Goal: Task Accomplishment & Management: Use online tool/utility

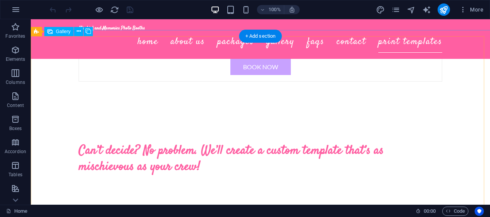
scroll to position [2302, 0]
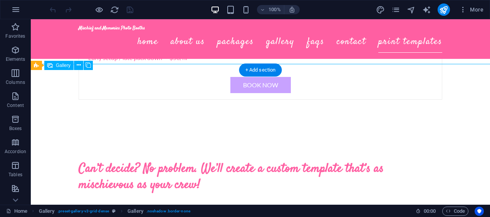
scroll to position [2316, 0]
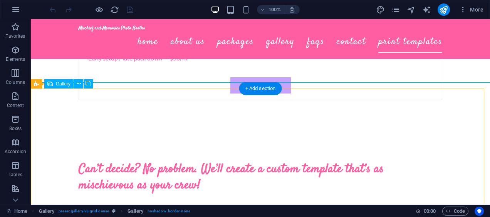
select select "px"
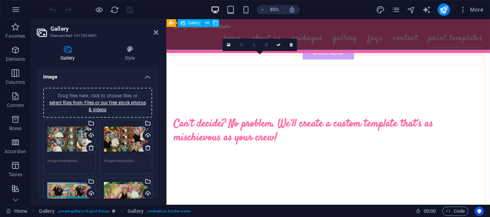
scroll to position [2407, 0]
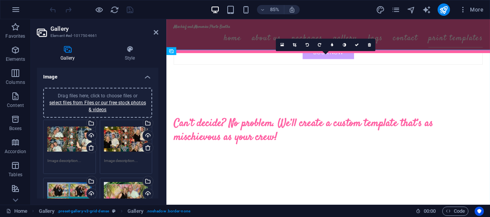
click at [357, 46] on icon at bounding box center [357, 45] width 4 height 4
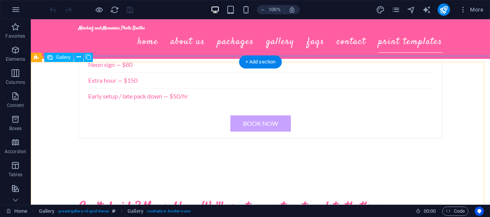
select select "px"
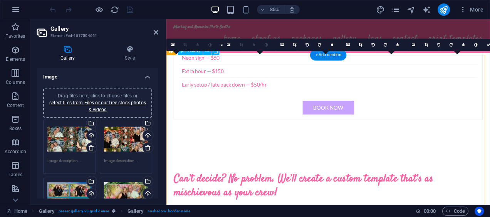
scroll to position [2407, 0]
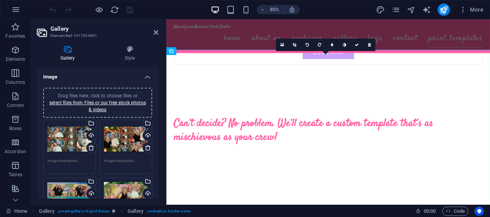
click at [358, 46] on icon at bounding box center [357, 45] width 4 height 4
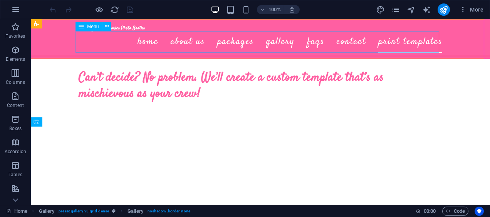
scroll to position [2342, 0]
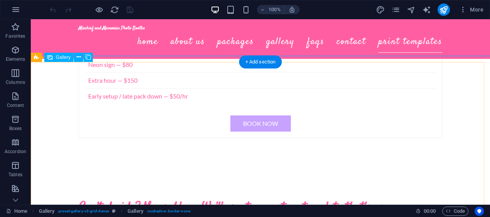
select select "px"
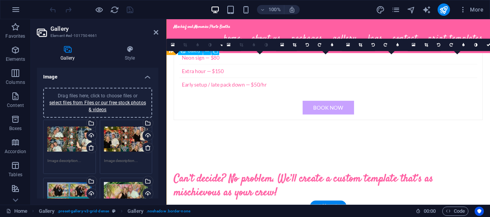
scroll to position [2407, 0]
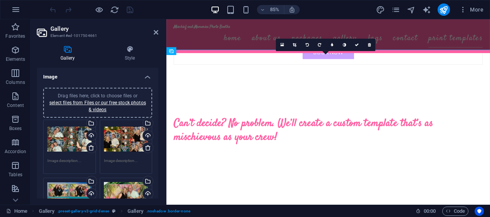
click at [357, 45] on icon at bounding box center [357, 45] width 4 height 4
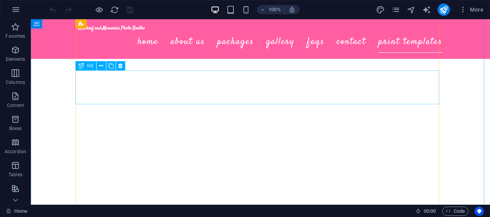
scroll to position [3058, 0]
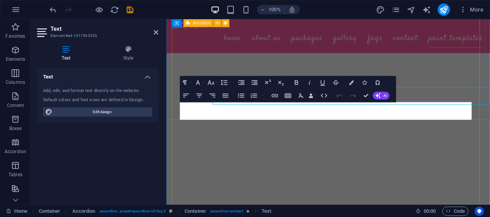
scroll to position [3076, 0]
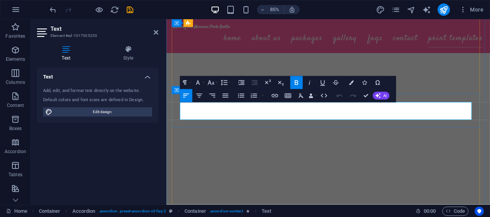
drag, startPoint x: 437, startPoint y: 130, endPoint x: 180, endPoint y: 124, distance: 256.5
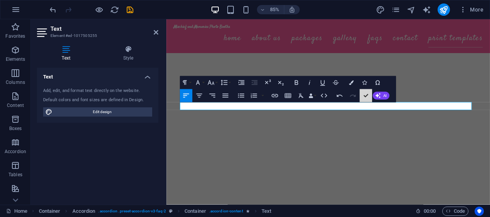
scroll to position [3058, 0]
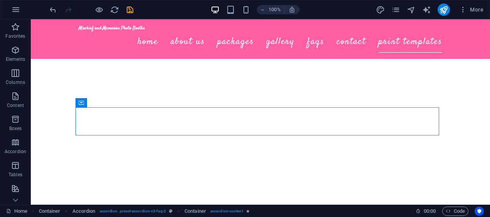
drag, startPoint x: 431, startPoint y: 131, endPoint x: 462, endPoint y: 141, distance: 32.3
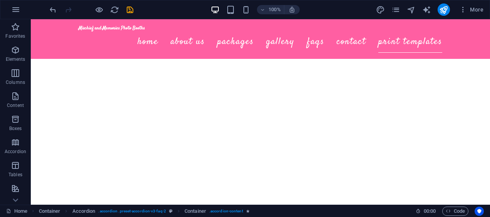
scroll to position [3212, 0]
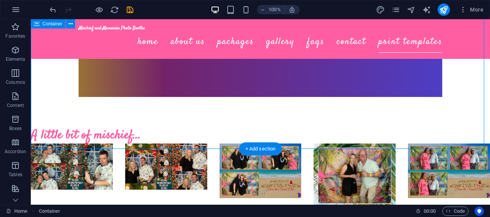
scroll to position [3409, 0]
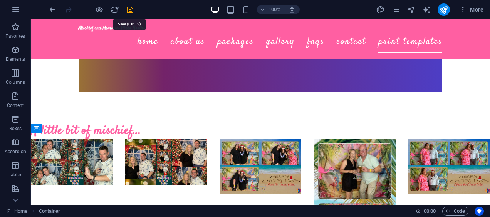
click at [131, 11] on icon "save" at bounding box center [130, 9] width 9 height 9
checkbox input "false"
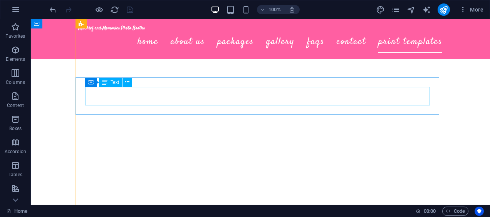
scroll to position [2864, 0]
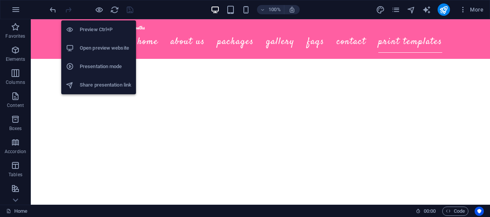
click at [101, 10] on icon "button" at bounding box center [99, 9] width 9 height 9
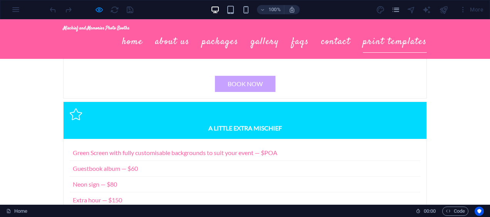
scroll to position [2071, 0]
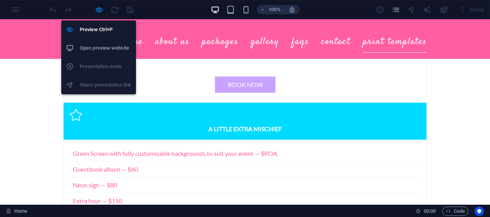
click at [98, 12] on icon "button" at bounding box center [99, 9] width 9 height 9
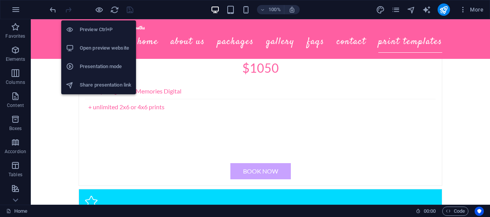
scroll to position [2103, 0]
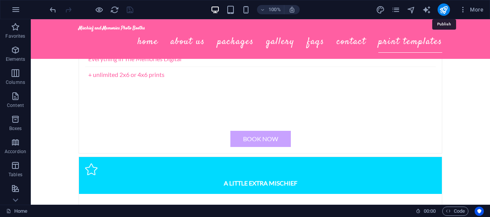
click at [441, 13] on icon "publish" at bounding box center [443, 9] width 9 height 9
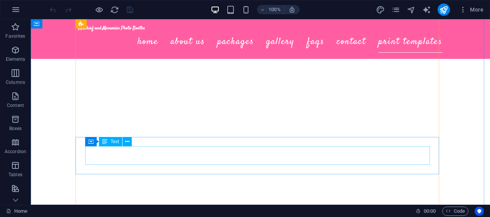
scroll to position [2983, 0]
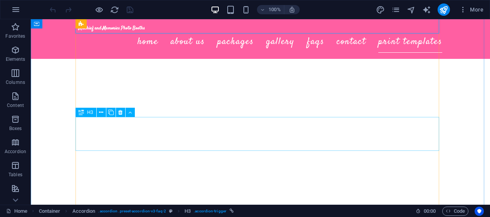
scroll to position [3051, 0]
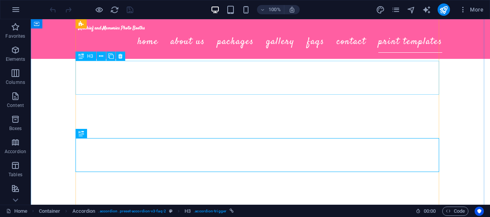
scroll to position [2989, 0]
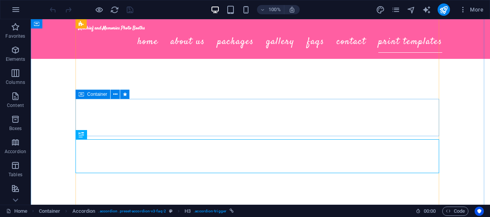
click at [117, 95] on icon at bounding box center [115, 94] width 4 height 8
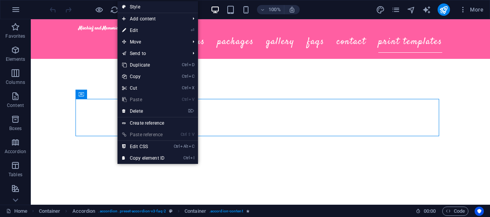
click at [151, 63] on link "Ctrl D Duplicate" at bounding box center [143, 65] width 52 height 12
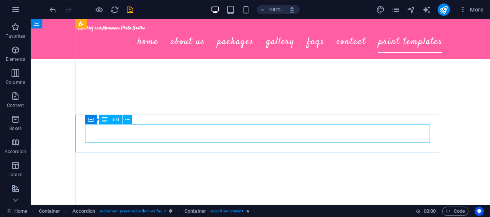
scroll to position [3013, 0]
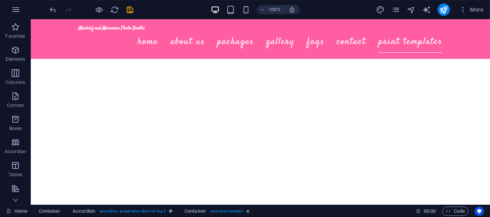
drag, startPoint x: 166, startPoint y: 117, endPoint x: 127, endPoint y: 167, distance: 62.8
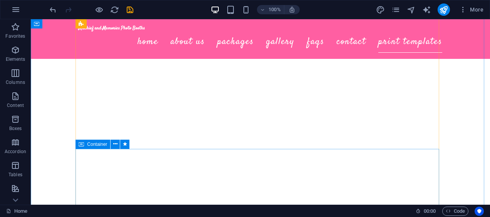
scroll to position [3054, 0]
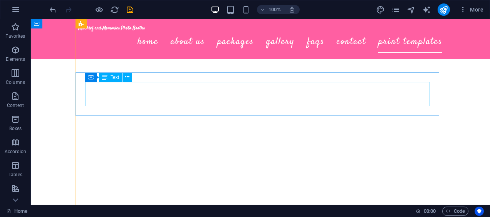
scroll to position [2741, 0]
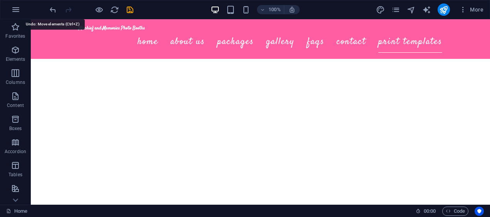
click at [50, 8] on icon "undo" at bounding box center [53, 9] width 9 height 9
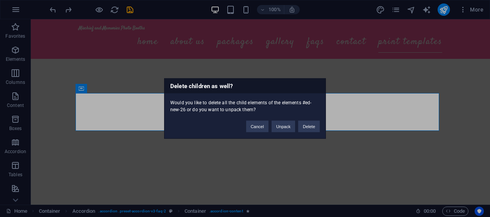
click at [304, 128] on button "Delete" at bounding box center [309, 127] width 22 height 12
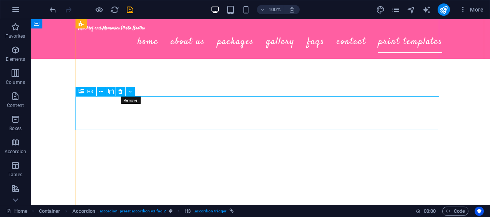
click at [122, 91] on icon at bounding box center [120, 92] width 4 height 8
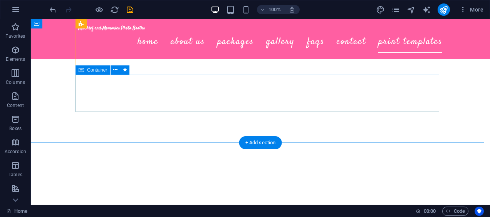
scroll to position [3013, 0]
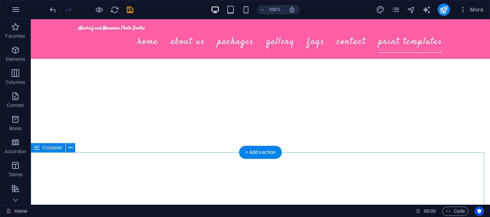
scroll to position [3022, 0]
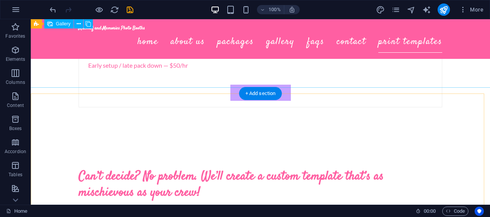
scroll to position [2308, 0]
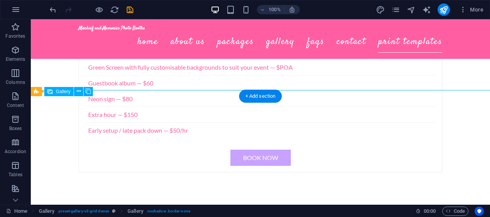
select select "px"
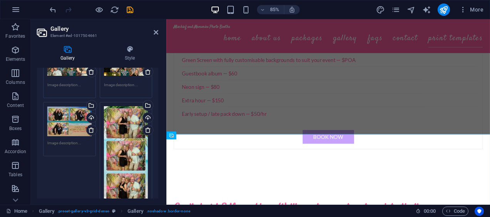
scroll to position [83, 0]
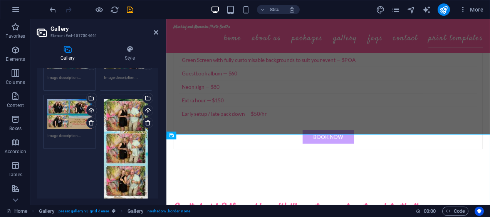
click at [60, 117] on div "Drag files here, click to choose files or select files from Files or our free s…" at bounding box center [69, 114] width 44 height 31
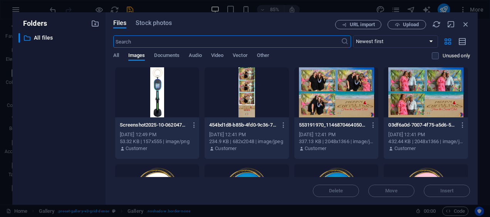
scroll to position [2620, 0]
click at [323, 102] on div at bounding box center [336, 92] width 84 height 50
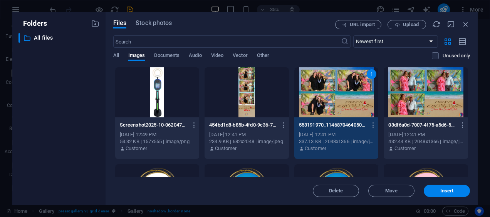
click at [445, 128] on p "03df6a0d-7007-4f75-a5d6-5b76098ae3e9-CIOlgN9PYve0rvVjfXqLdg.jpg" at bounding box center [422, 125] width 68 height 7
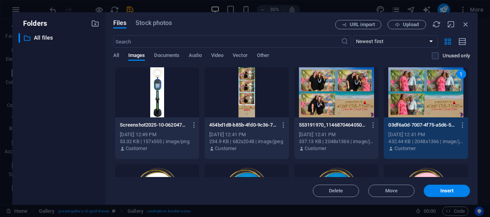
click at [353, 104] on div at bounding box center [336, 92] width 84 height 50
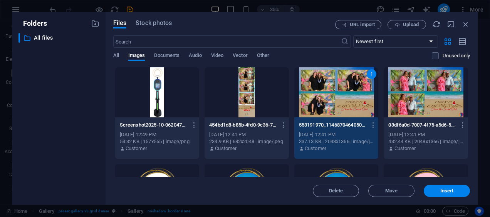
click at [427, 100] on div at bounding box center [425, 92] width 84 height 50
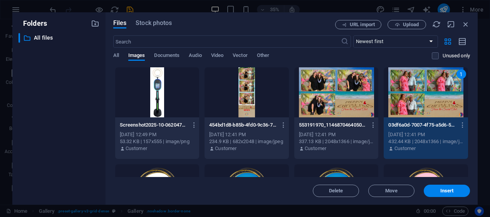
click at [352, 90] on div at bounding box center [336, 92] width 84 height 50
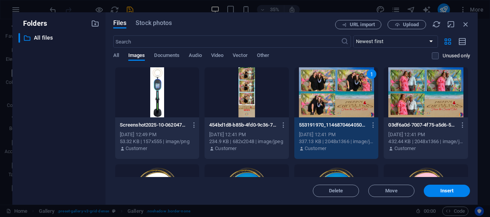
click at [352, 90] on div "1" at bounding box center [336, 92] width 84 height 50
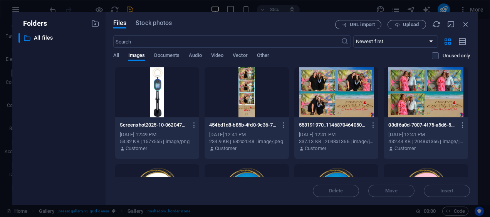
click at [344, 99] on div at bounding box center [336, 92] width 84 height 50
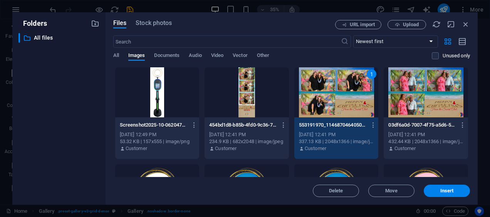
click at [425, 193] on button "Insert" at bounding box center [446, 191] width 46 height 12
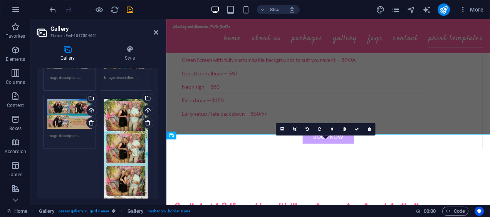
click at [355, 132] on link at bounding box center [356, 130] width 12 height 12
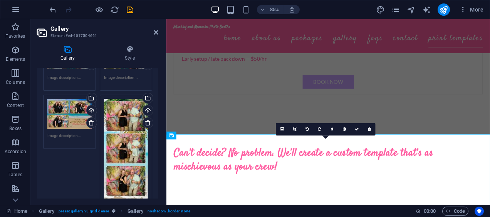
scroll to position [2243, 0]
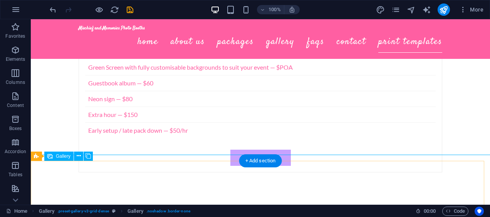
click at [77, 159] on icon at bounding box center [79, 156] width 4 height 8
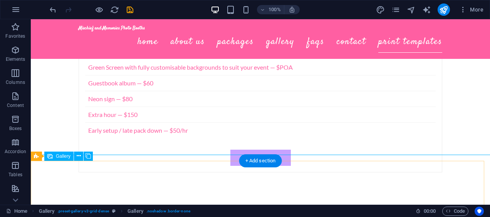
select select "px"
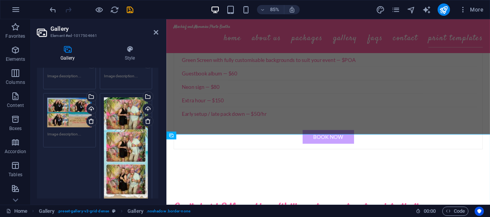
scroll to position [85, 0]
click at [120, 160] on div "Drag files here, click to choose files or select files from Files or our free s…" at bounding box center [126, 163] width 44 height 132
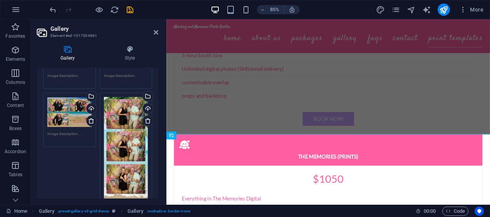
scroll to position [2620, 0]
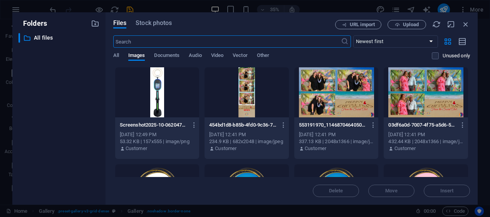
click at [344, 97] on div at bounding box center [336, 92] width 84 height 50
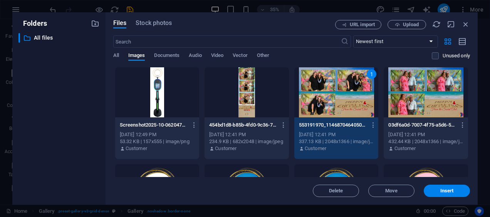
click at [441, 190] on span "Insert" at bounding box center [446, 191] width 13 height 5
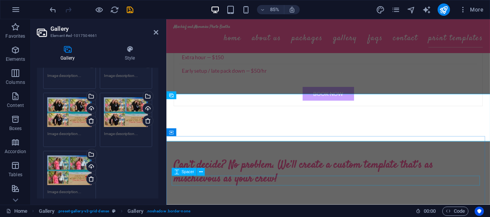
scroll to position [2364, 0]
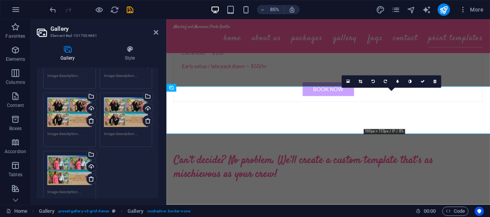
click at [435, 82] on icon at bounding box center [434, 82] width 3 height 4
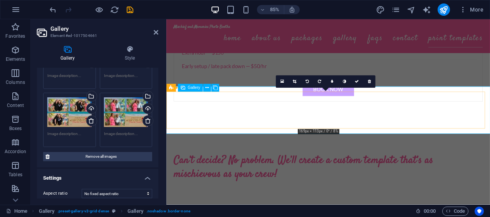
click at [373, 80] on link at bounding box center [369, 82] width 12 height 12
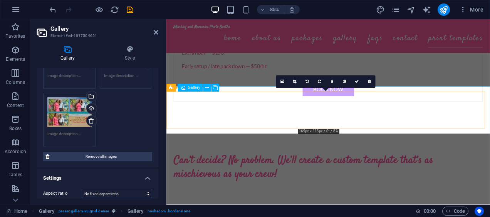
click at [368, 83] on icon at bounding box center [369, 82] width 3 height 4
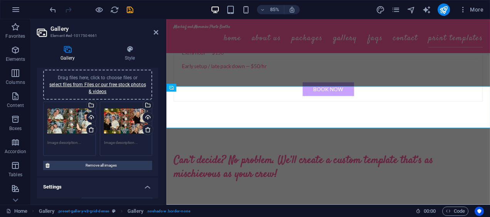
scroll to position [20, 0]
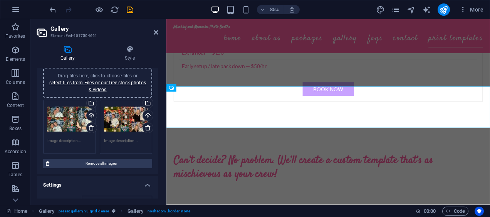
click at [110, 80] on link "select files from Files or our free stock photos & videos" at bounding box center [97, 86] width 97 height 12
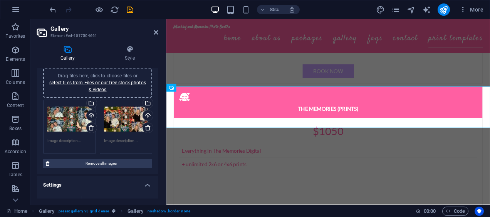
scroll to position [2676, 0]
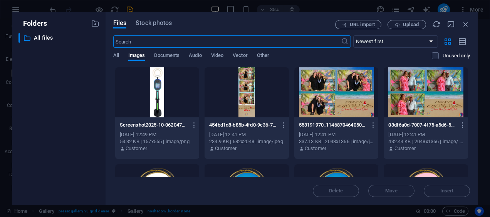
click at [346, 100] on div at bounding box center [336, 92] width 84 height 50
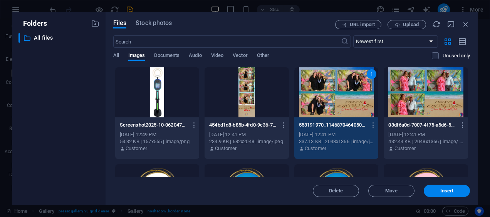
click at [444, 189] on span "Insert" at bounding box center [446, 191] width 13 height 5
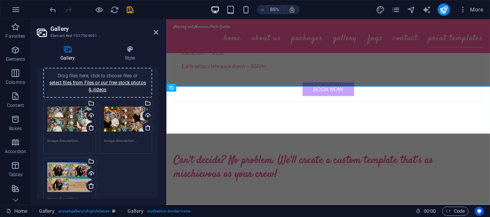
click at [119, 79] on div "Drag files here, click to choose files or select files from Files or our free s…" at bounding box center [98, 82] width 100 height 21
click at [99, 87] on link "select files from Files or our free stock photos & videos" at bounding box center [97, 86] width 97 height 12
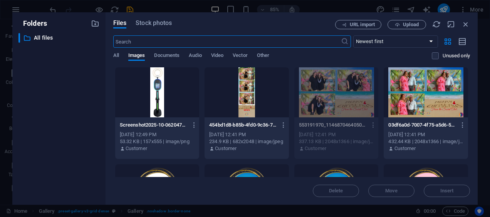
scroll to position [2676, 0]
click at [418, 106] on div at bounding box center [425, 92] width 84 height 50
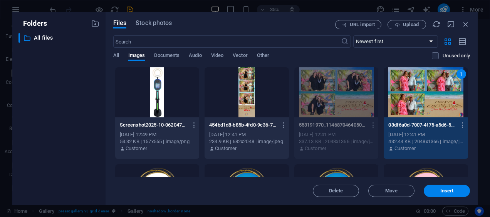
click at [446, 190] on span "Insert" at bounding box center [446, 191] width 13 height 5
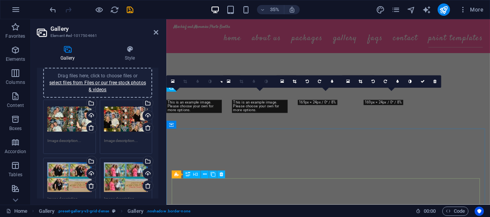
scroll to position [2364, 0]
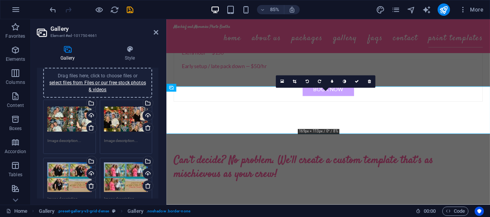
click at [355, 83] on icon at bounding box center [357, 82] width 4 height 4
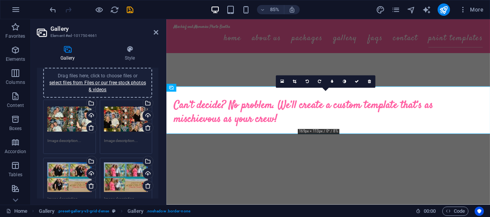
scroll to position [2299, 0]
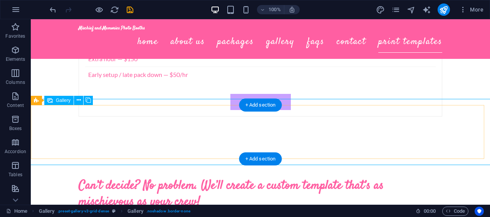
select select "px"
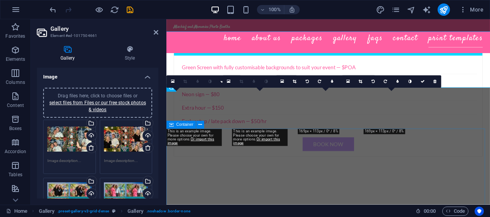
scroll to position [2364, 0]
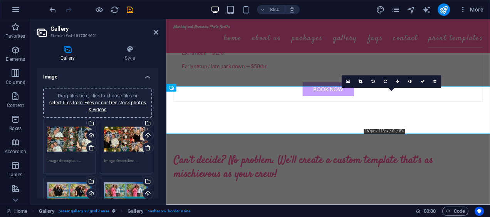
click at [422, 82] on icon at bounding box center [422, 82] width 4 height 4
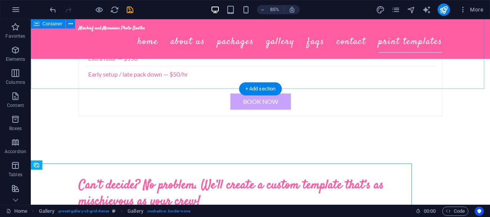
scroll to position [2299, 0]
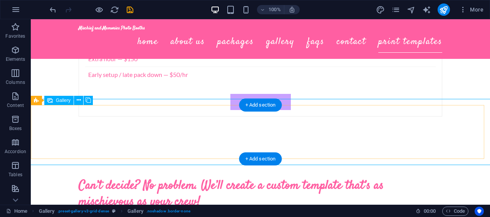
select select "px"
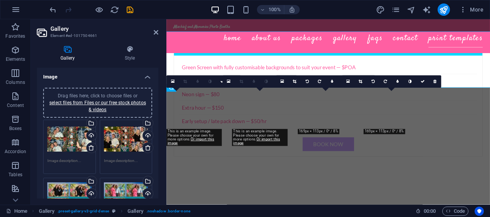
scroll to position [2364, 0]
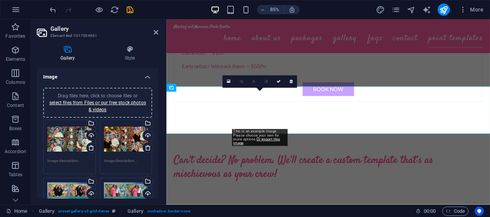
click at [279, 82] on icon at bounding box center [278, 82] width 4 height 4
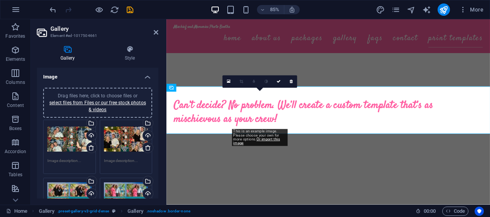
scroll to position [2299, 0]
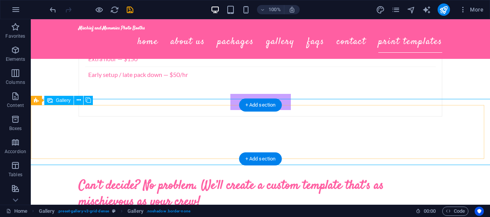
select select "px"
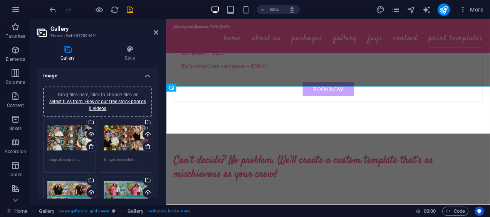
scroll to position [0, 0]
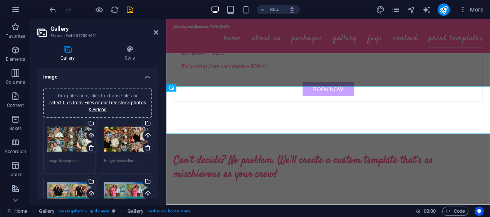
click at [120, 104] on link "select files from Files or our free stock photos & videos" at bounding box center [97, 106] width 97 height 12
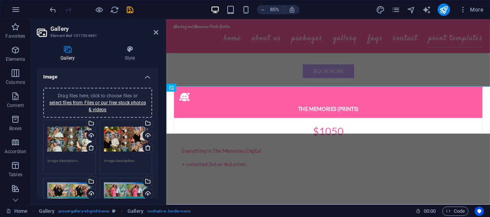
scroll to position [2676, 0]
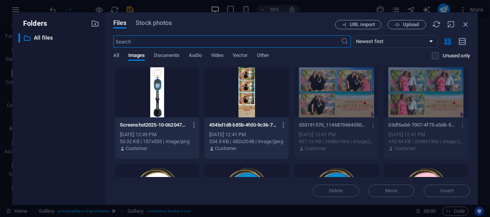
click at [269, 96] on div at bounding box center [246, 92] width 84 height 50
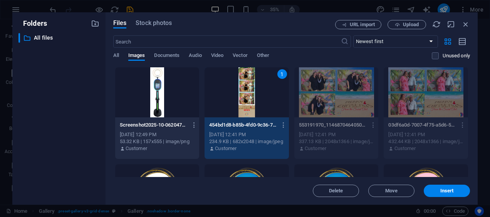
click at [449, 192] on span "Insert" at bounding box center [446, 191] width 13 height 5
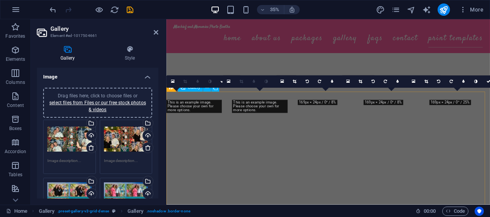
scroll to position [2364, 0]
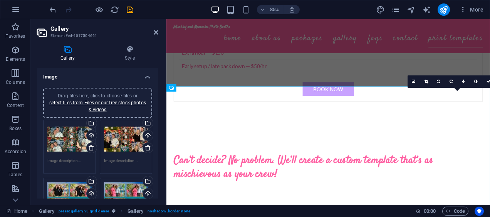
click at [487, 83] on icon at bounding box center [488, 82] width 4 height 4
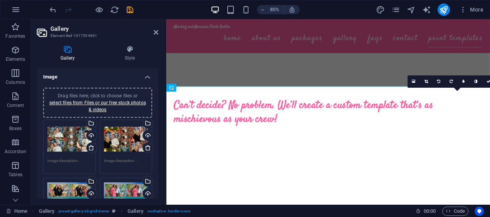
scroll to position [2299, 0]
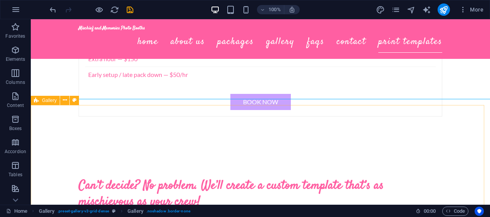
click at [38, 102] on icon at bounding box center [36, 100] width 5 height 9
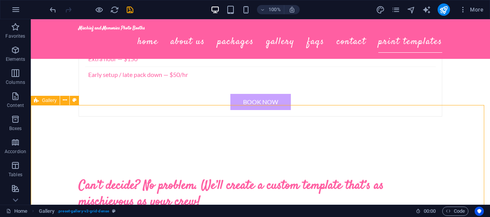
click at [65, 102] on icon at bounding box center [65, 100] width 4 height 8
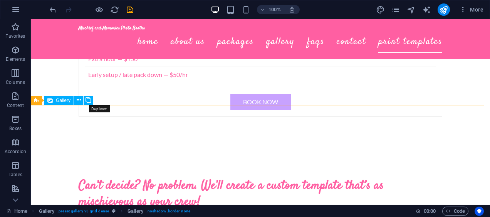
click at [87, 102] on icon at bounding box center [87, 100] width 5 height 8
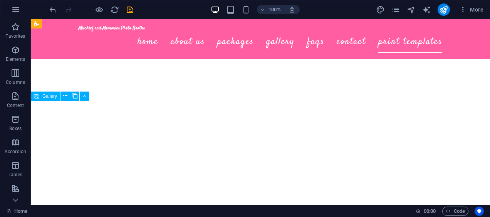
scroll to position [2550, 0]
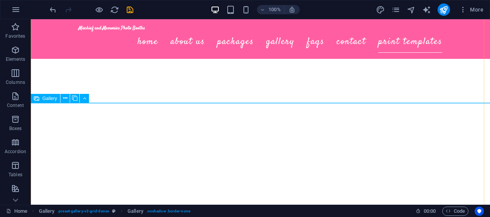
click at [65, 96] on icon at bounding box center [65, 98] width 4 height 8
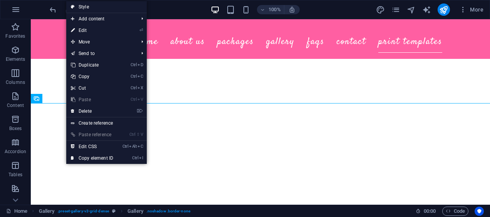
click at [81, 109] on link "⌦ Delete" at bounding box center [92, 111] width 52 height 12
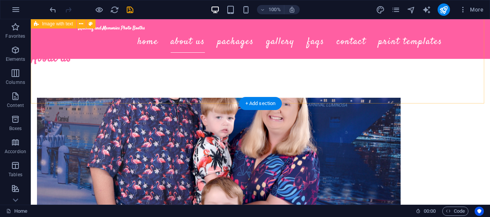
scroll to position [320, 0]
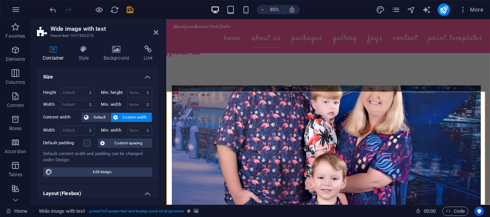
scroll to position [354, 0]
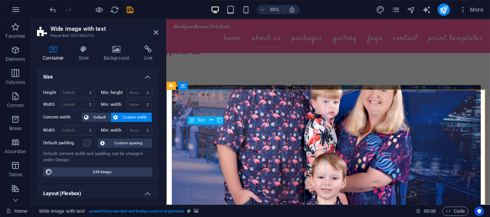
click at [218, 123] on icon at bounding box center [219, 120] width 5 height 7
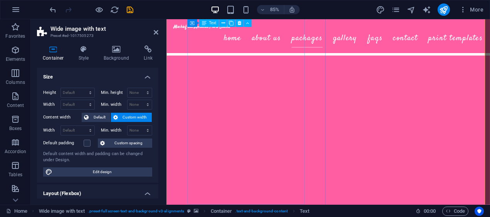
scroll to position [656, 0]
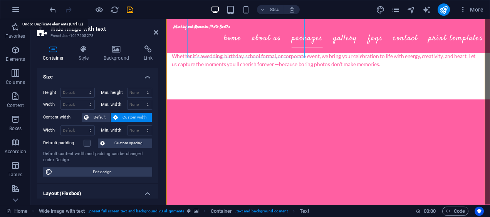
click at [53, 10] on icon "undo" at bounding box center [53, 9] width 9 height 9
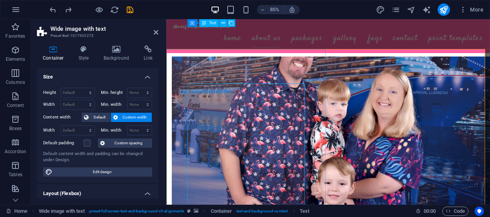
scroll to position [382, 0]
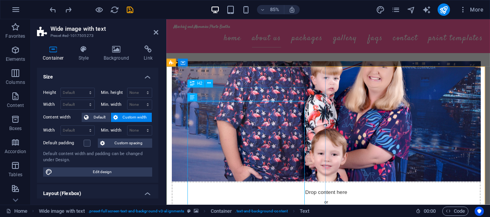
click at [208, 85] on icon at bounding box center [208, 83] width 3 height 7
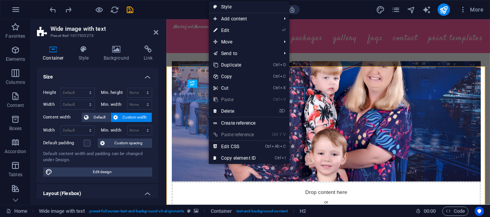
click at [229, 79] on link "Ctrl C Copy" at bounding box center [235, 77] width 52 height 12
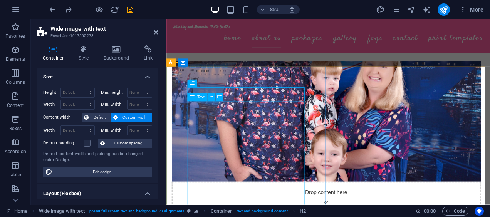
click at [212, 97] on icon at bounding box center [210, 97] width 3 height 7
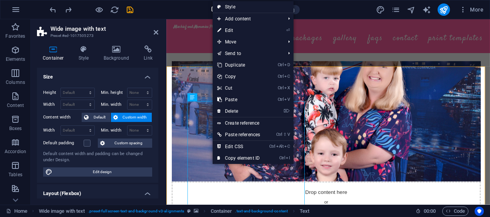
click at [240, 73] on link "Ctrl C Copy" at bounding box center [239, 77] width 52 height 12
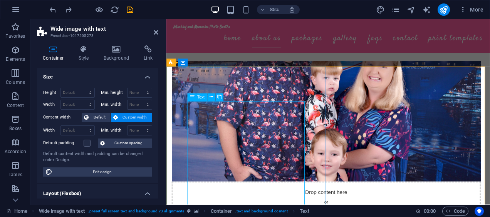
click at [211, 100] on icon at bounding box center [210, 97] width 3 height 7
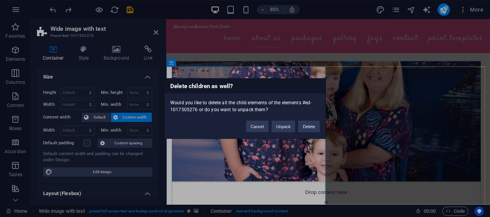
click at [308, 129] on button "Delete" at bounding box center [309, 127] width 22 height 12
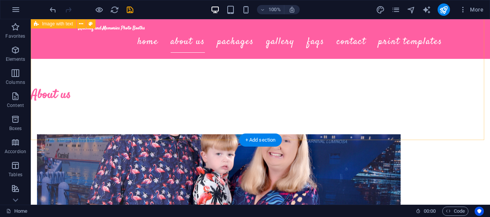
scroll to position [284, 0]
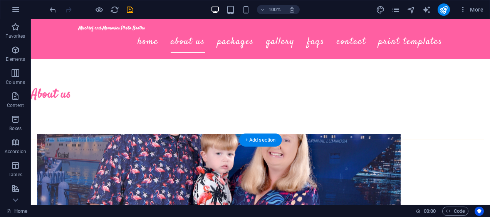
click at [260, 137] on div "+ Add section" at bounding box center [260, 140] width 43 height 13
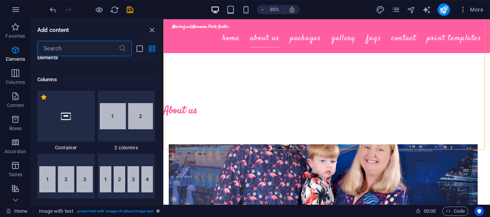
scroll to position [367, 0]
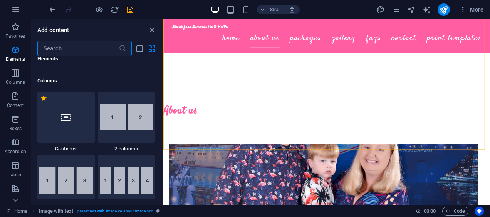
click at [130, 125] on img at bounding box center [127, 117] width 54 height 26
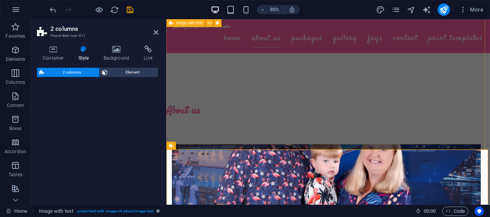
select select "rem"
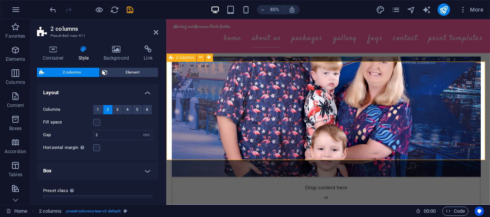
scroll to position [388, 0]
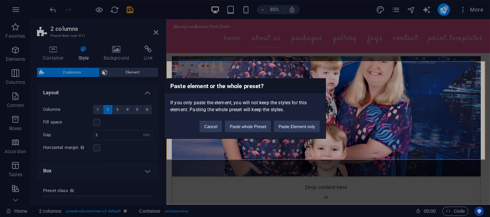
click at [292, 127] on button "Paste Element only" at bounding box center [297, 127] width 46 height 12
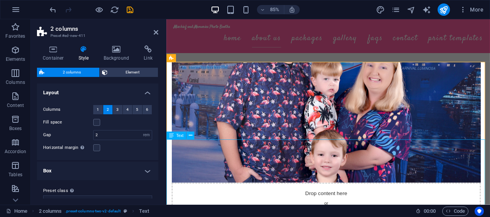
scroll to position [378, 0]
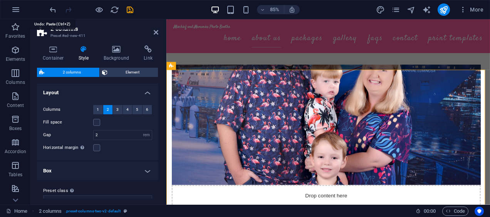
click at [54, 10] on icon "undo" at bounding box center [53, 9] width 9 height 9
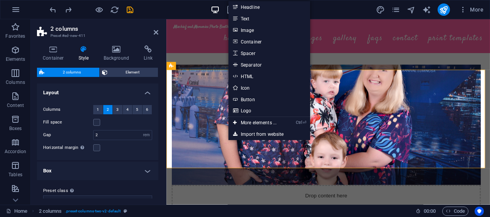
click at [261, 21] on link "Text" at bounding box center [269, 19] width 82 height 12
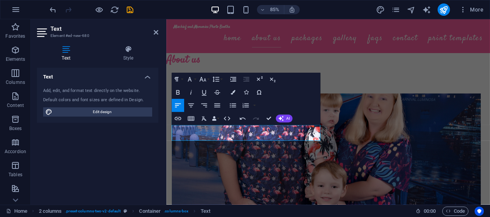
scroll to position [339, 0]
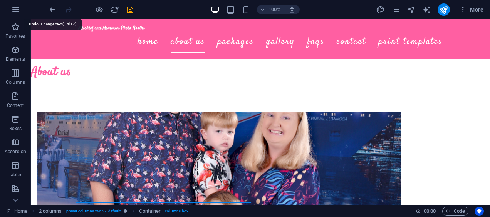
click at [52, 12] on icon "undo" at bounding box center [53, 9] width 9 height 9
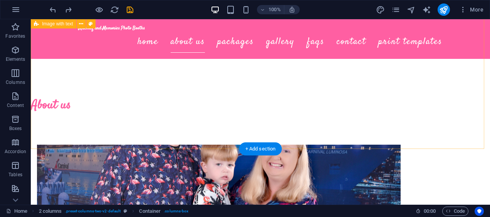
scroll to position [270, 0]
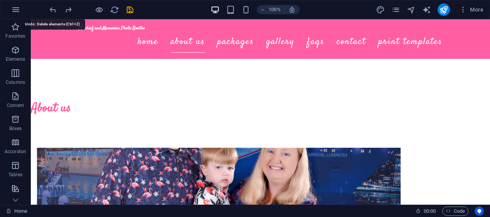
click at [51, 9] on icon "undo" at bounding box center [53, 9] width 9 height 9
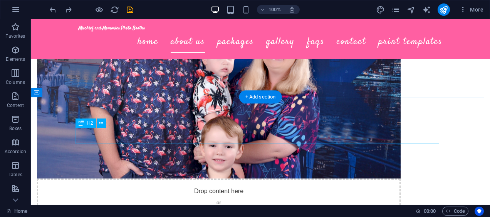
scroll to position [307, 0]
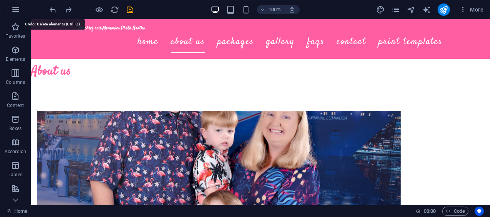
click at [52, 10] on icon "undo" at bounding box center [53, 9] width 9 height 9
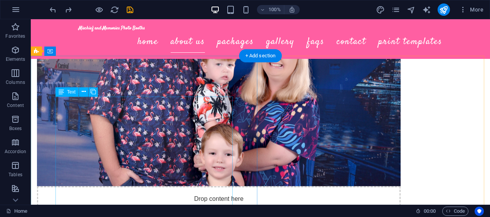
scroll to position [377, 0]
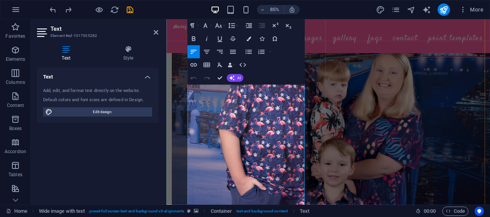
scroll to position [492, 0]
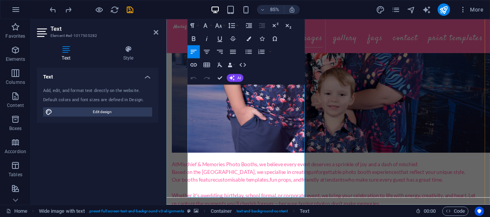
drag, startPoint x: 264, startPoint y: 222, endPoint x: 356, endPoint y: 78, distance: 170.9
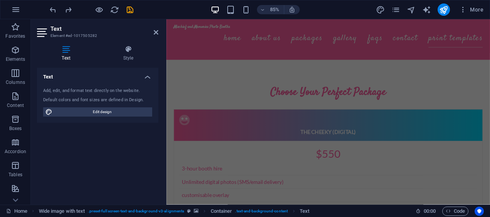
scroll to position [1284, 0]
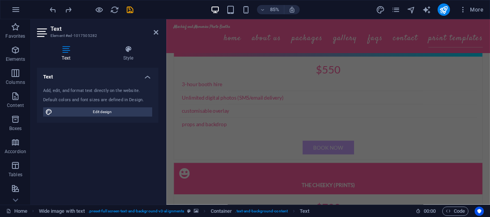
drag, startPoint x: 193, startPoint y: 146, endPoint x: 360, endPoint y: 240, distance: 191.5
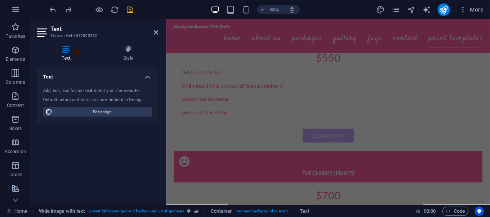
copy div "At Mischief & Memories Photo Booths, we elevate every celebration with fun and …"
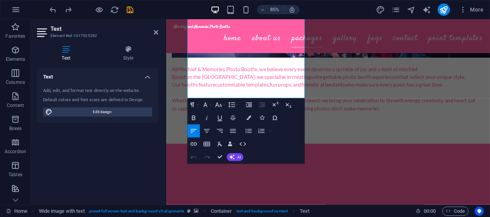
scroll to position [584, 0]
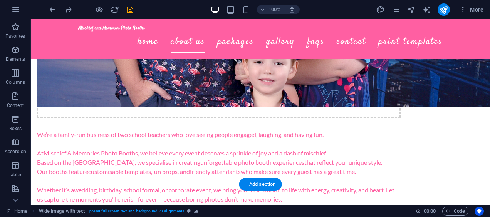
scroll to position [497, 0]
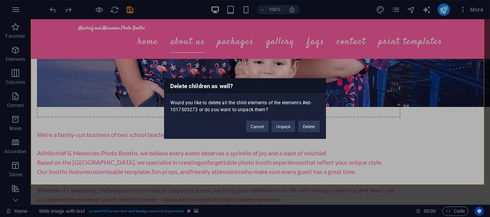
click at [306, 123] on button "Delete" at bounding box center [309, 127] width 22 height 12
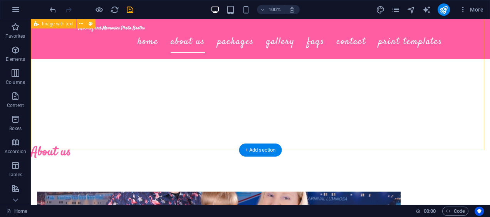
scroll to position [323, 0]
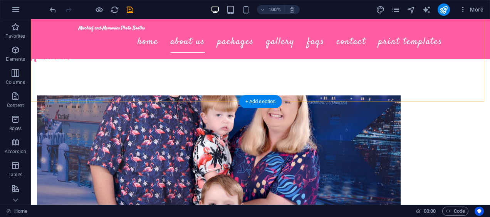
click at [258, 102] on div "+ Add section" at bounding box center [260, 101] width 43 height 13
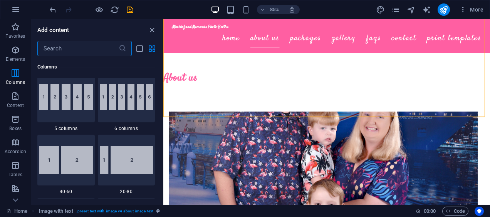
scroll to position [516, 0]
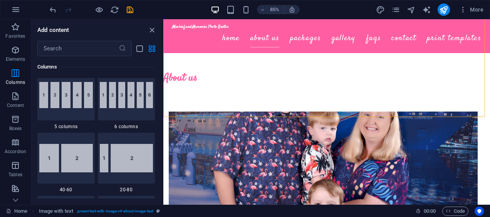
click at [70, 168] on img at bounding box center [66, 158] width 54 height 28
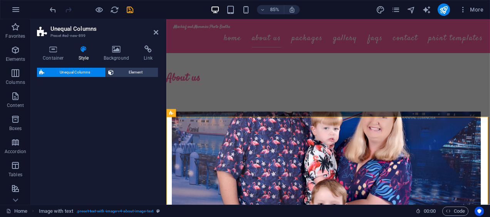
select select "%"
select select "rem"
select select "preset-unequal-columns-v2-1-40-60"
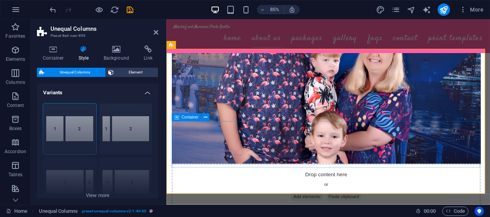
scroll to position [402, 0]
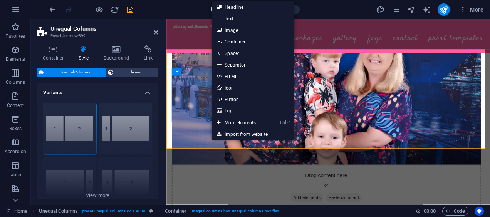
click at [237, 21] on link "Text" at bounding box center [253, 19] width 82 height 12
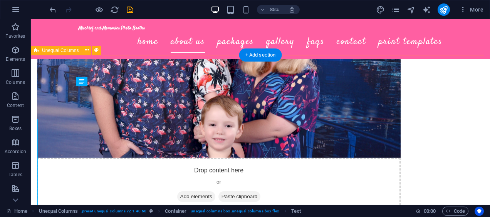
scroll to position [369, 0]
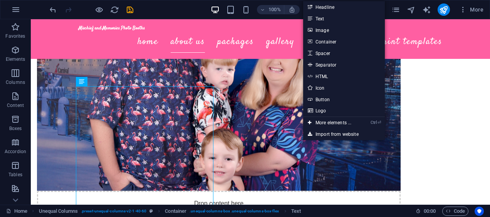
click at [341, 122] on link "Ctrl ⏎ More elements ..." at bounding box center [329, 123] width 53 height 12
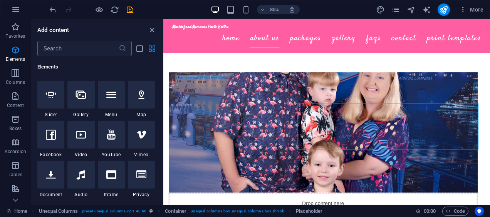
scroll to position [204, 0]
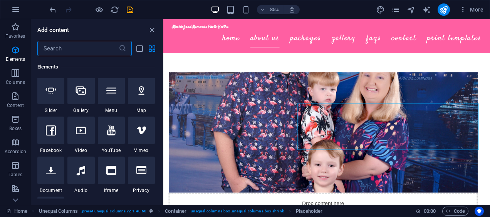
click at [85, 129] on icon at bounding box center [81, 131] width 10 height 10
select select "%"
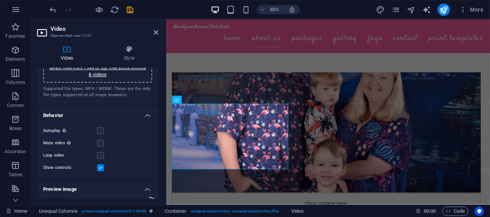
scroll to position [0, 0]
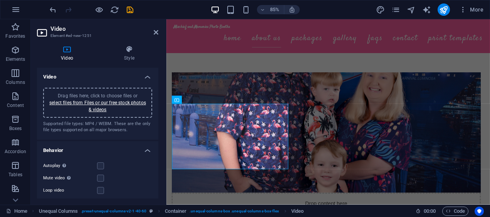
click at [106, 106] on div "Drag files here, click to choose files or select files from Files or our free s…" at bounding box center [98, 102] width 100 height 21
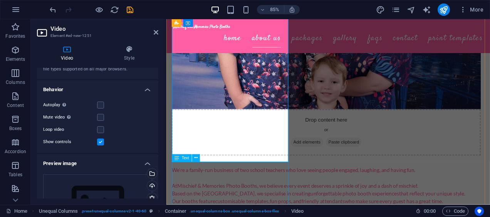
scroll to position [465, 0]
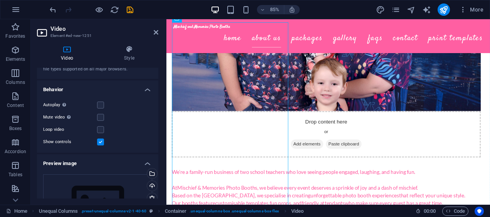
drag, startPoint x: 243, startPoint y: 165, endPoint x: 433, endPoint y: 172, distance: 190.3
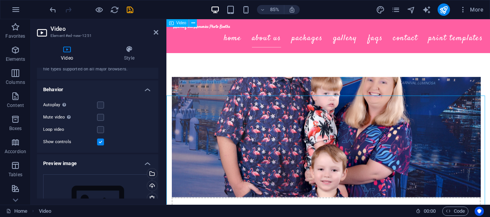
scroll to position [395, 0]
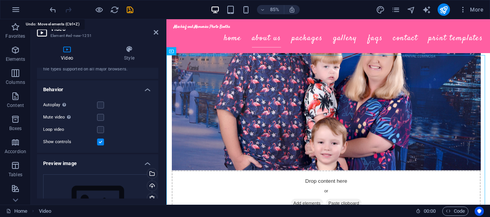
click at [55, 10] on icon "undo" at bounding box center [53, 9] width 9 height 9
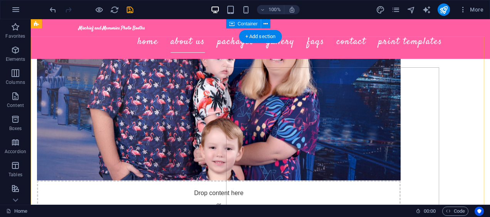
scroll to position [379, 0]
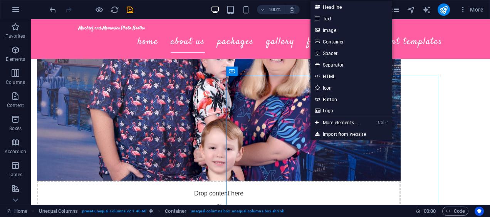
click at [338, 122] on link "Ctrl ⏎ More elements ..." at bounding box center [336, 123] width 53 height 12
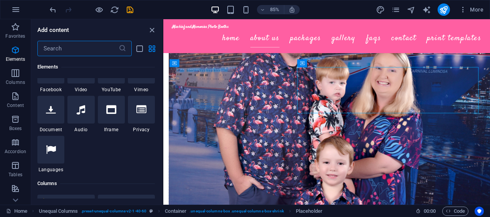
scroll to position [251, 0]
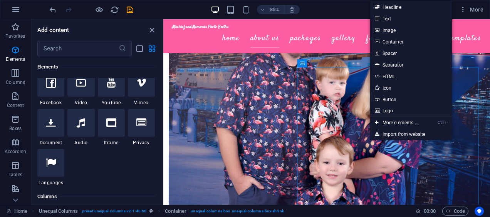
click at [407, 122] on link "Ctrl ⏎ More elements ..." at bounding box center [396, 123] width 53 height 12
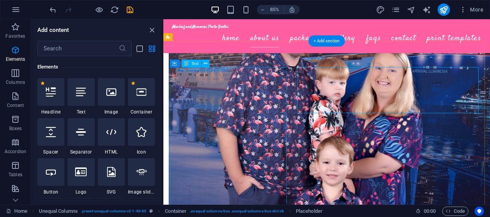
scroll to position [82, 0]
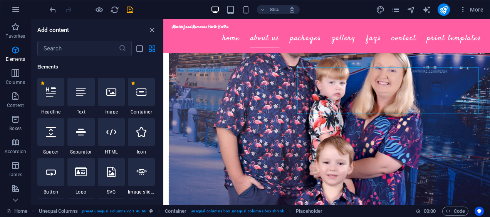
click at [89, 49] on input "text" at bounding box center [77, 48] width 81 height 15
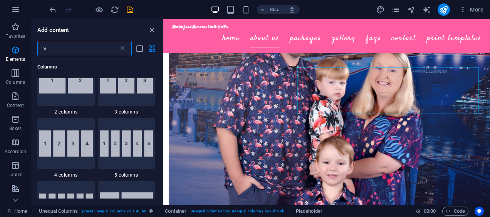
scroll to position [0, 0]
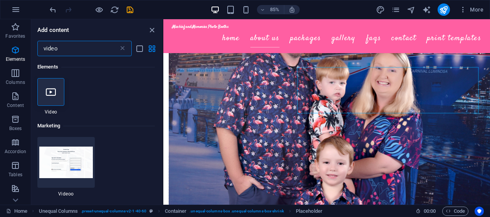
type input "video"
click at [53, 97] on icon at bounding box center [51, 92] width 10 height 10
select select "%"
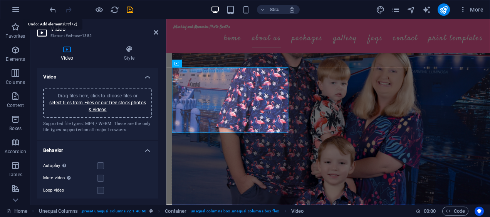
click at [49, 8] on icon "undo" at bounding box center [53, 9] width 9 height 9
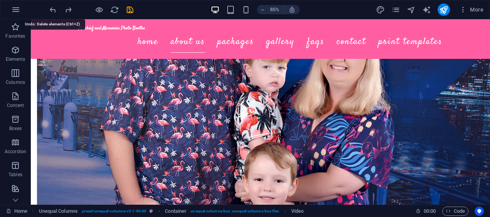
scroll to position [379, 0]
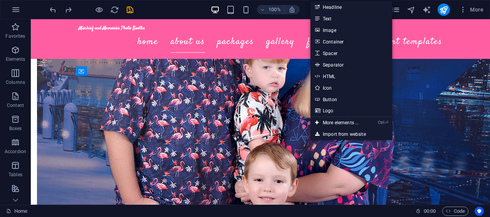
click at [346, 124] on link "Ctrl ⏎ More elements ..." at bounding box center [336, 123] width 53 height 12
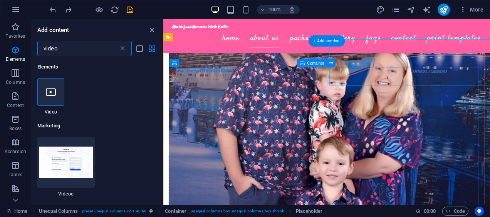
scroll to position [412, 0]
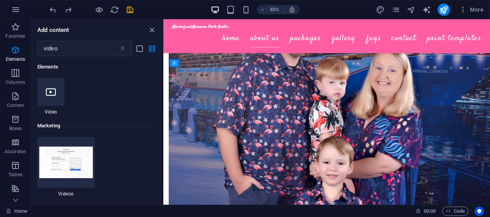
select select "%"
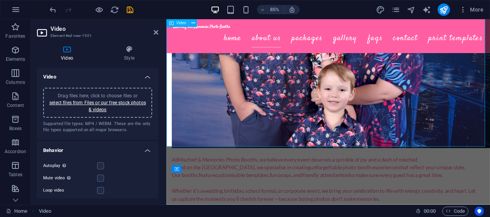
scroll to position [498, 0]
click at [93, 100] on link "select files from Files or our free stock photos & videos" at bounding box center [97, 106] width 97 height 12
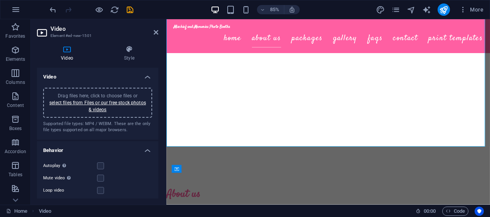
scroll to position [810, 0]
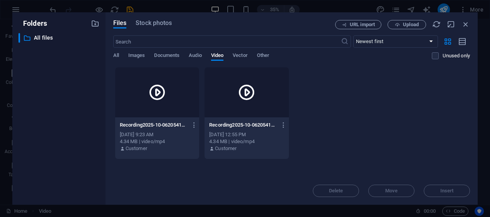
click at [160, 102] on div at bounding box center [157, 92] width 84 height 50
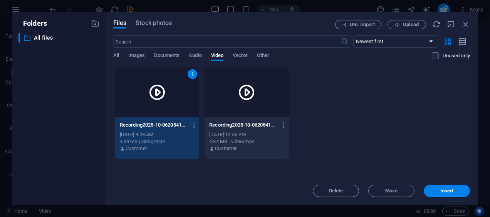
click at [435, 194] on button "Insert" at bounding box center [446, 191] width 46 height 12
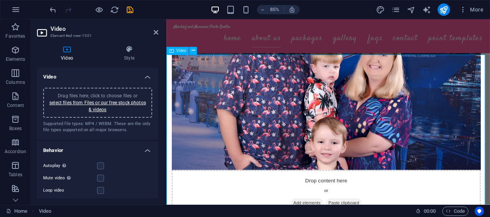
scroll to position [349, 0]
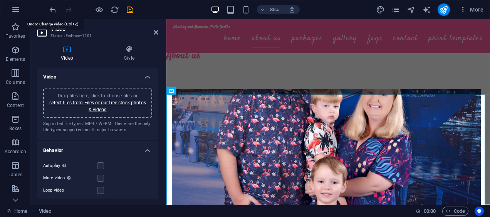
click at [54, 10] on icon "undo" at bounding box center [53, 9] width 9 height 9
click at [49, 7] on icon "undo" at bounding box center [53, 9] width 9 height 9
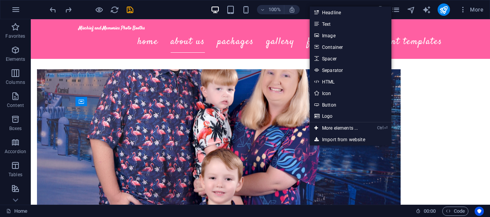
click at [335, 122] on link "Ctrl ⏎ More elements ..." at bounding box center [336, 128] width 53 height 12
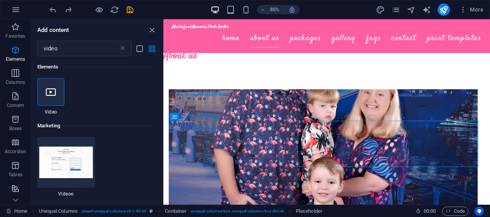
click at [52, 93] on icon at bounding box center [51, 92] width 10 height 10
select select "%"
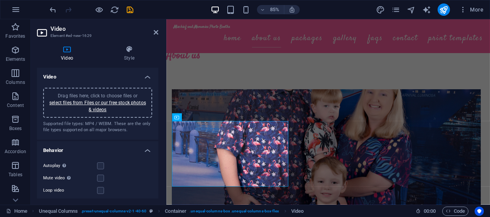
click at [103, 105] on div "Drag files here, click to choose files or select files from Files or our free s…" at bounding box center [98, 102] width 100 height 21
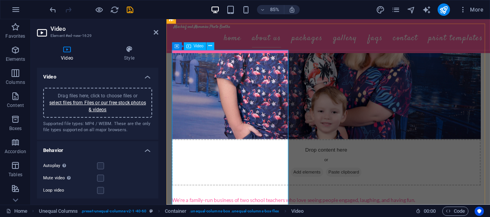
scroll to position [350, 0]
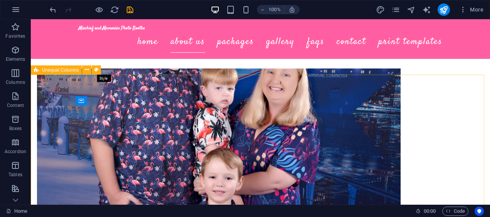
click at [98, 69] on icon at bounding box center [96, 70] width 4 height 8
select select "%"
select select "rem"
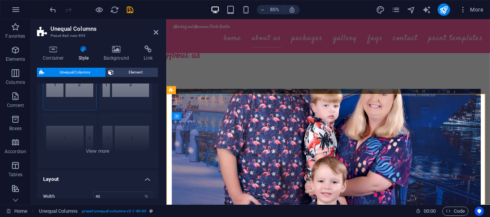
scroll to position [42, 0]
click at [111, 150] on div "[PHONE_NUMBER] [PHONE_NUMBER] 70-30 Default" at bounding box center [97, 112] width 121 height 115
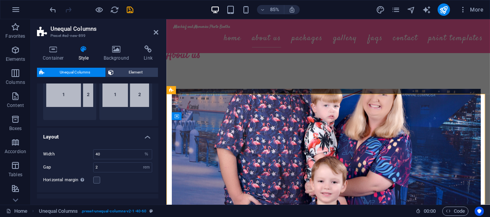
scroll to position [186, 0]
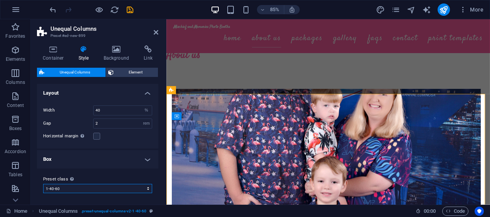
click at [147, 189] on select "edu [DATE] modules-1 5-70-30 1-40-60 Add preset class" at bounding box center [97, 188] width 109 height 9
click at [43, 184] on select "edu [DATE] modules-1 5-70-30 1-40-60 Add preset class" at bounding box center [97, 188] width 109 height 9
select select "preset-unequal-columns-v2-modules-1"
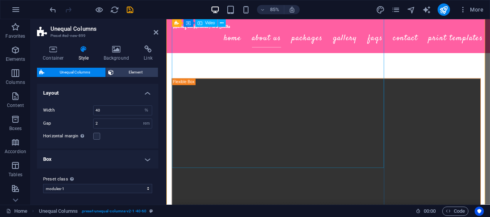
scroll to position [713, 0]
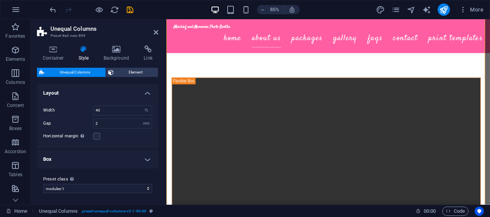
type input "70"
click at [125, 113] on input "70" at bounding box center [123, 110] width 58 height 9
type input "50"
click at [130, 142] on div "Width 50 px rem % vh vw Gap 2 px rem % vh vw Horizontal margin Only if the cont…" at bounding box center [97, 123] width 124 height 51
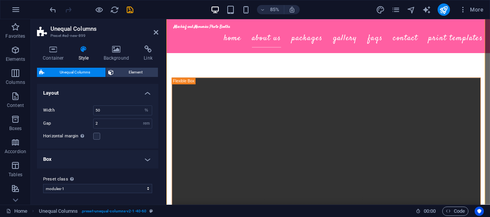
click at [99, 136] on label at bounding box center [96, 136] width 7 height 7
click at [0, 0] on input "Horizontal margin Only if the containers "Content width" is not set to "Default"" at bounding box center [0, 0] width 0 height 0
click at [143, 158] on h4 "Box" at bounding box center [97, 159] width 121 height 18
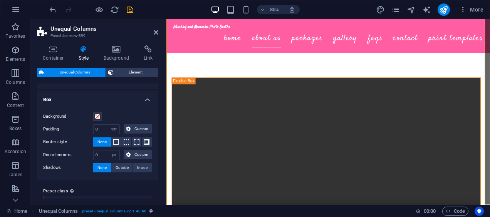
scroll to position [257, 0]
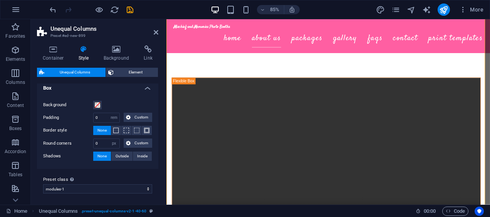
click at [122, 175] on label "Preset class Above chosen variant and settings affect all elements which carry …" at bounding box center [97, 179] width 109 height 9
click at [122, 184] on select "edu [DATE] modules-1 5-70-30 1-40-60 Add preset class" at bounding box center [97, 188] width 109 height 9
click at [64, 51] on icon at bounding box center [53, 49] width 33 height 8
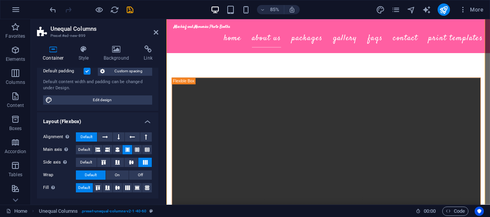
scroll to position [62, 0]
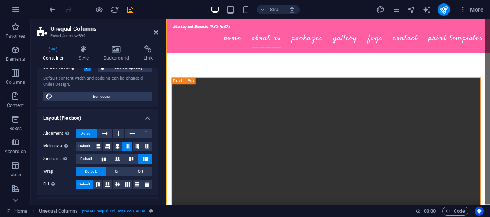
click at [92, 99] on span "Edit design" at bounding box center [102, 96] width 95 height 9
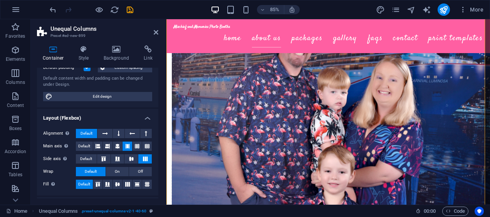
scroll to position [1025, 0]
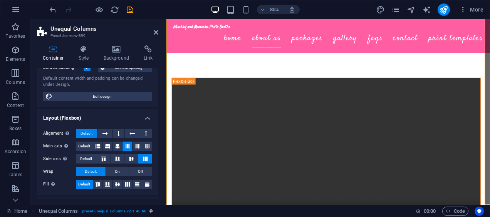
select select "px"
select select "200"
select select "px"
select select "rem"
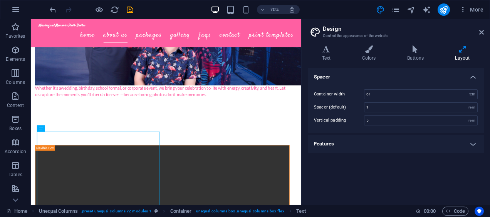
drag, startPoint x: 131, startPoint y: 227, endPoint x: 327, endPoint y: 117, distance: 224.8
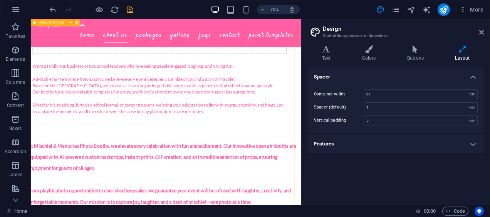
scroll to position [624, 4]
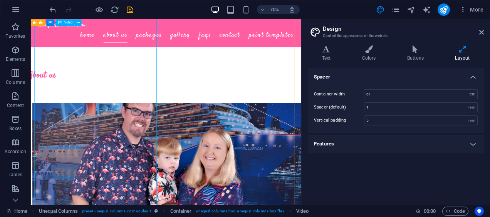
scroll to position [889, 4]
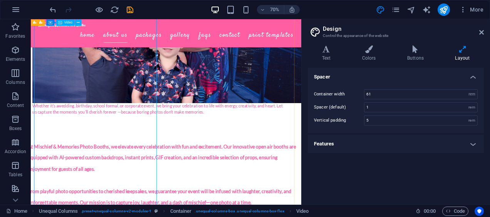
select select "%"
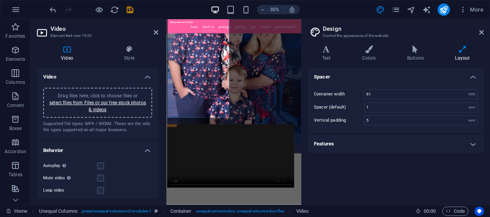
click at [102, 164] on label at bounding box center [100, 165] width 7 height 7
click at [0, 0] on input "Autoplay Autoplay is only available if muted is checked" at bounding box center [0, 0] width 0 height 0
click at [98, 168] on label at bounding box center [100, 165] width 7 height 7
click at [0, 0] on input "Autoplay Autoplay is only available if muted is checked" at bounding box center [0, 0] width 0 height 0
click at [101, 166] on label at bounding box center [100, 165] width 7 height 7
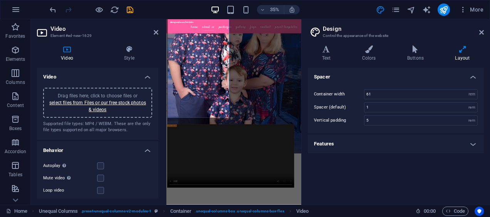
click at [0, 0] on input "Autoplay Autoplay is only available if muted is checked" at bounding box center [0, 0] width 0 height 0
click at [101, 75] on h4 "Video" at bounding box center [97, 75] width 121 height 14
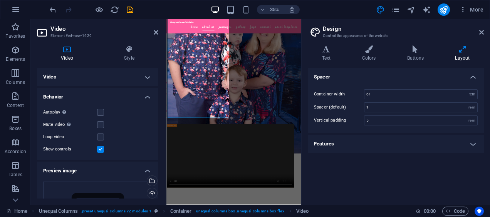
click at [100, 151] on label at bounding box center [100, 149] width 7 height 7
click at [0, 0] on input "Show controls" at bounding box center [0, 0] width 0 height 0
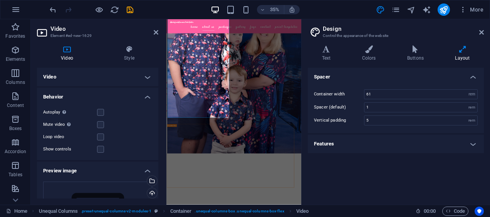
click at [101, 138] on label at bounding box center [100, 137] width 7 height 7
click at [0, 0] on input "Loop video" at bounding box center [0, 0] width 0 height 0
click at [101, 114] on label at bounding box center [100, 112] width 7 height 7
click at [0, 0] on input "Autoplay Autoplay is only available if muted is checked" at bounding box center [0, 0] width 0 height 0
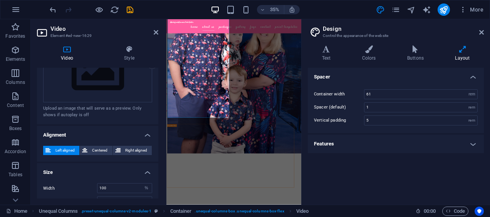
scroll to position [174, 0]
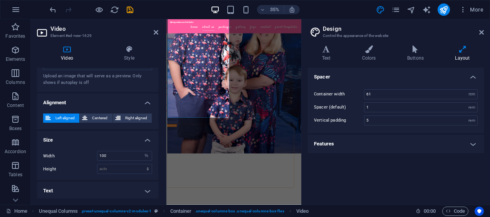
click at [99, 115] on span "Centered" at bounding box center [100, 118] width 20 height 9
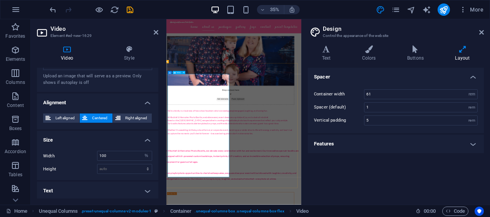
scroll to position [694, 4]
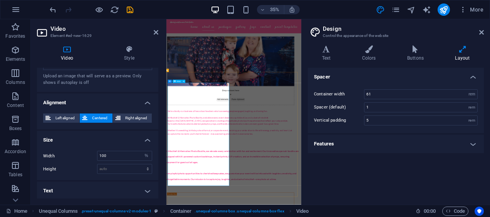
click at [126, 10] on icon "save" at bounding box center [130, 9] width 9 height 9
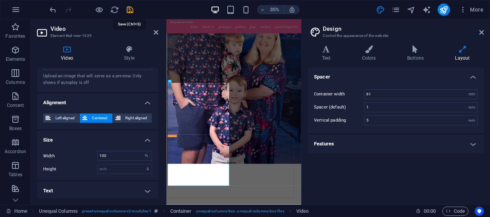
checkbox input "false"
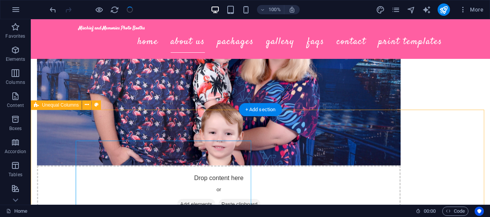
scroll to position [308, 0]
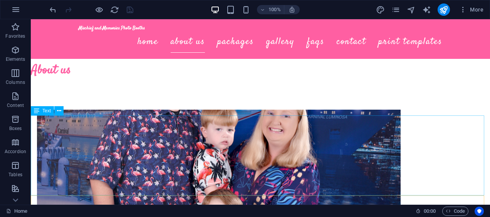
click at [59, 114] on icon at bounding box center [59, 111] width 4 height 8
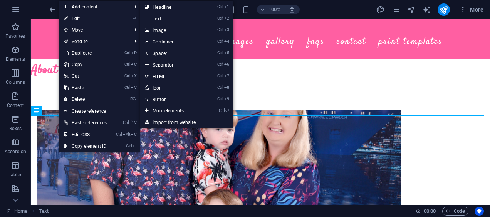
click at [157, 5] on link "Ctrl 1 Headline" at bounding box center [172, 7] width 64 height 12
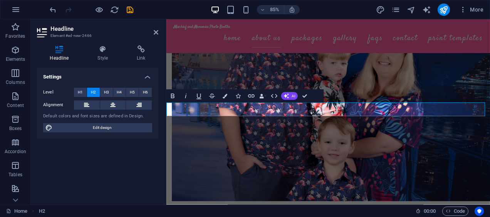
scroll to position [387, 0]
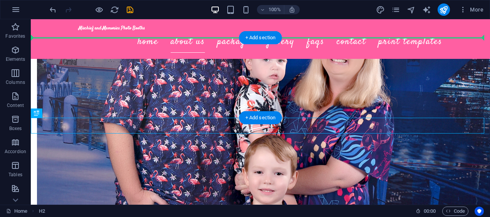
drag, startPoint x: 174, startPoint y: 124, endPoint x: 179, endPoint y: 64, distance: 60.2
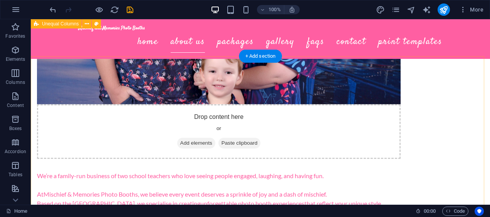
scroll to position [455, 0]
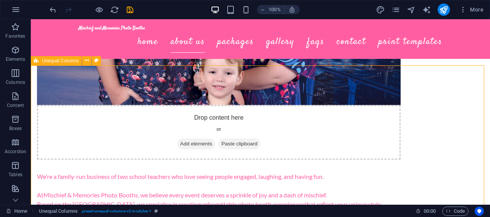
click at [42, 61] on span "Unequal Columns" at bounding box center [60, 61] width 37 height 5
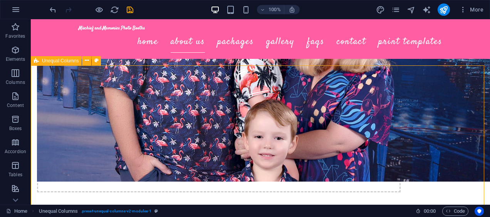
scroll to position [504, 0]
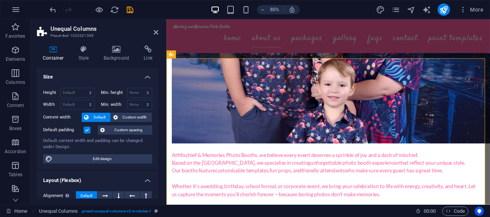
click at [78, 47] on icon at bounding box center [84, 49] width 22 height 8
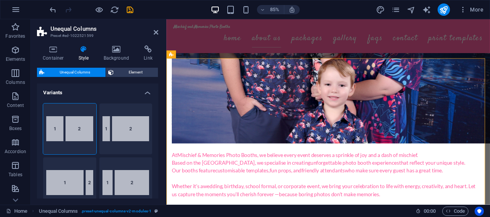
click at [132, 73] on span "Element" at bounding box center [136, 72] width 40 height 9
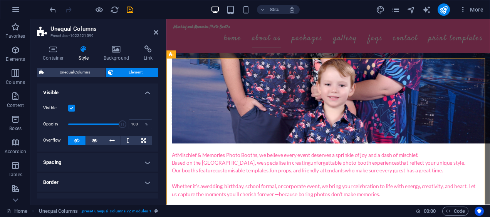
click at [69, 72] on span "Unequal Columns" at bounding box center [75, 72] width 57 height 9
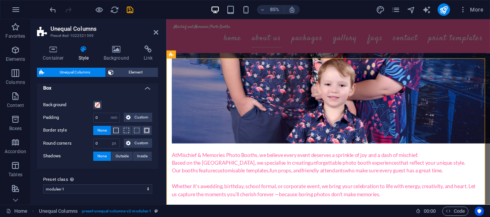
scroll to position [0, 0]
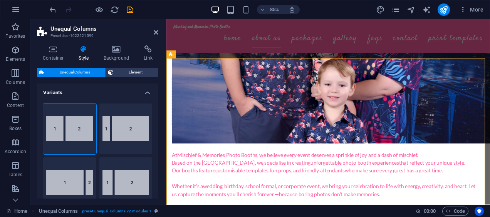
click at [22, 75] on span "Columns" at bounding box center [15, 78] width 31 height 18
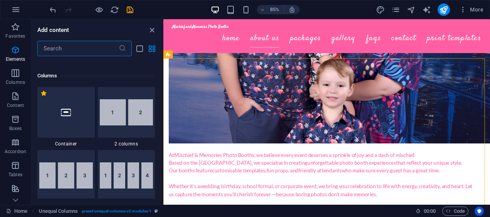
scroll to position [381, 0]
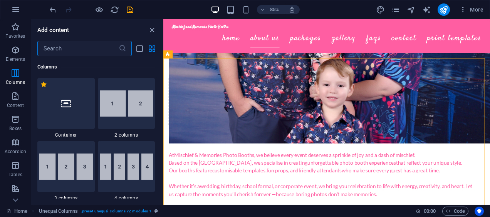
click at [77, 115] on div at bounding box center [65, 103] width 57 height 51
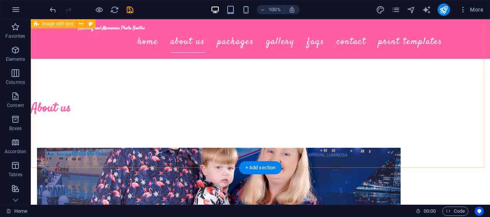
scroll to position [271, 0]
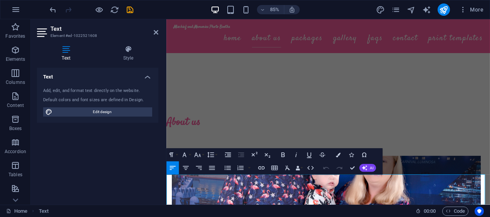
copy span "At Mischief & Memories Photo Booths, we elevate every celebration with fun and …"
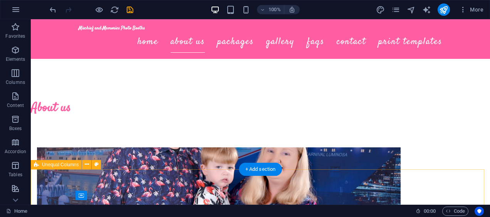
scroll to position [396, 0]
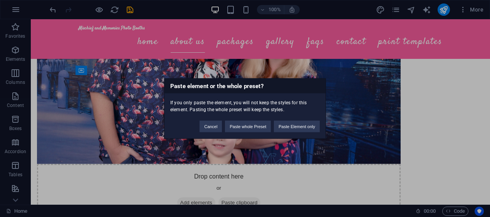
click at [363, 141] on div "Paste element or the whole preset? If you only paste the element, you will not …" at bounding box center [245, 108] width 490 height 217
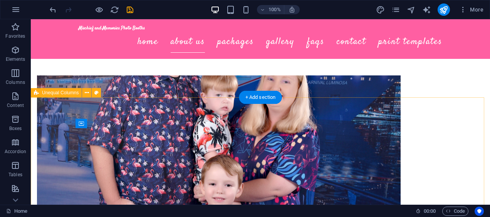
scroll to position [342, 0]
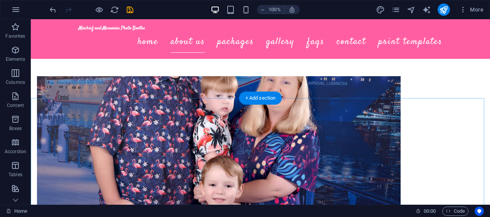
click at [261, 95] on div "+ Add section" at bounding box center [260, 98] width 43 height 13
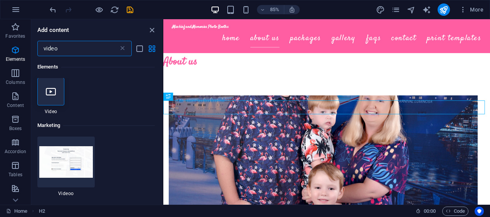
scroll to position [0, 0]
type input "video"
click at [123, 49] on icon at bounding box center [123, 49] width 8 height 8
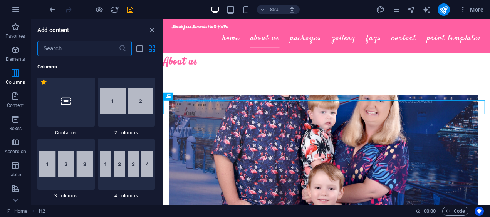
scroll to position [338, 0]
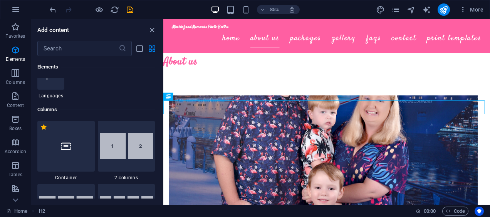
drag, startPoint x: 136, startPoint y: 148, endPoint x: 252, endPoint y: 187, distance: 122.6
click at [136, 148] on img at bounding box center [127, 146] width 54 height 26
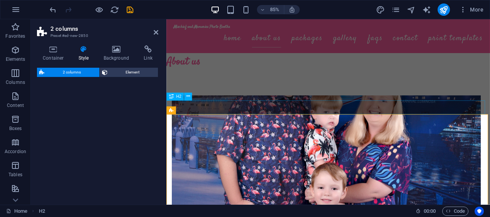
select select "rem"
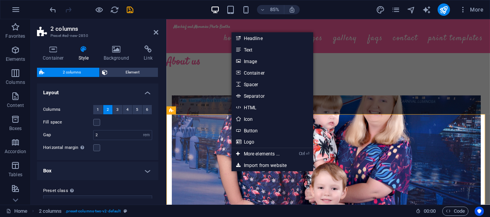
click at [265, 52] on link "Text" at bounding box center [272, 50] width 82 height 12
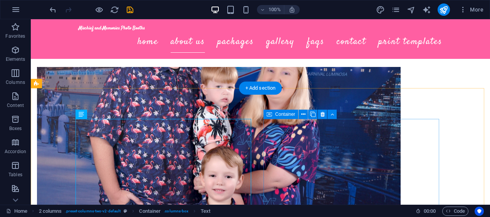
scroll to position [352, 0]
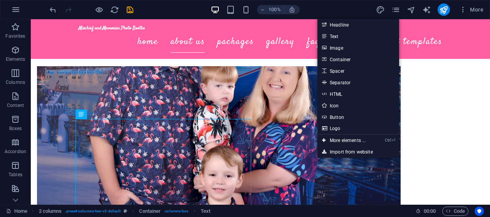
click at [345, 142] on link "Ctrl ⏎ More elements ..." at bounding box center [343, 141] width 53 height 12
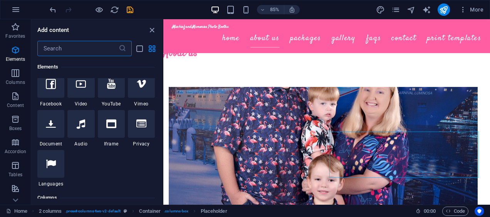
scroll to position [253, 0]
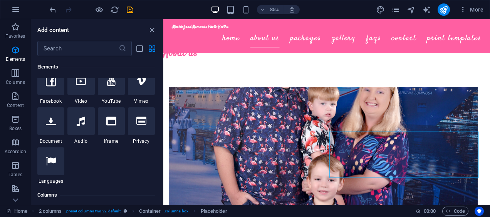
click at [82, 91] on div at bounding box center [80, 81] width 27 height 28
select select "%"
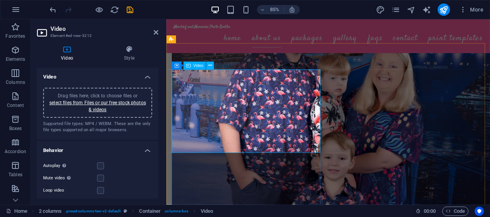
scroll to position [413, 0]
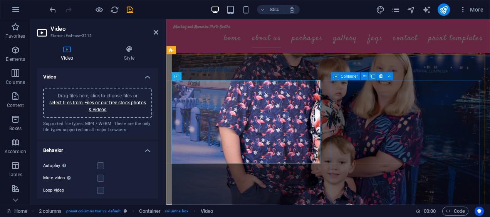
click at [361, 74] on button at bounding box center [364, 76] width 8 height 8
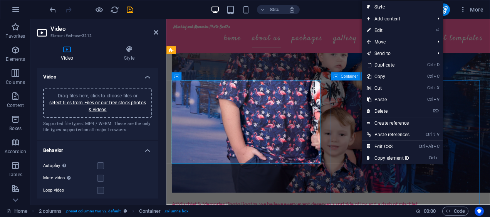
scroll to position [380, 0]
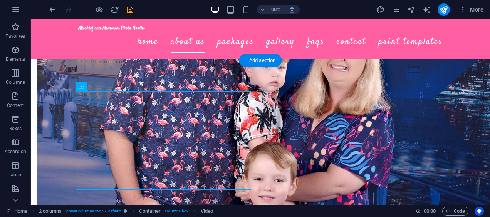
drag, startPoint x: 156, startPoint y: 144, endPoint x: 306, endPoint y: 137, distance: 149.5
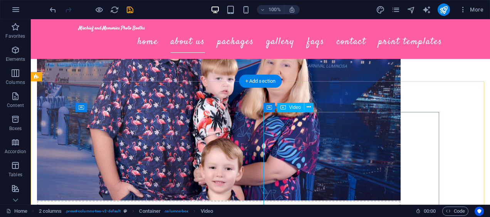
scroll to position [359, 0]
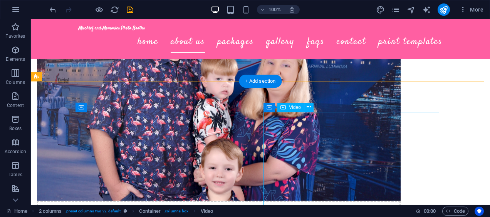
select select "%"
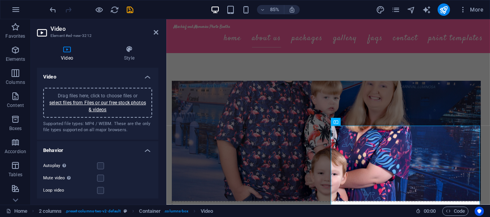
click at [88, 100] on link "select files from Files or our free stock photos & videos" at bounding box center [97, 106] width 97 height 12
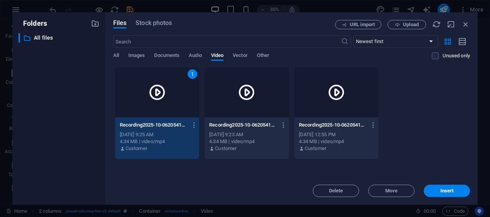
click at [184, 99] on div "1" at bounding box center [157, 92] width 84 height 50
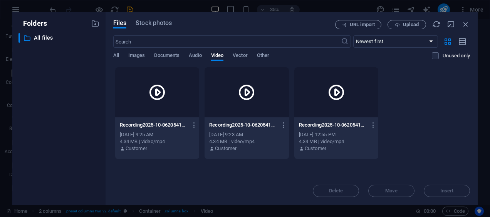
click at [184, 99] on div at bounding box center [157, 92] width 84 height 50
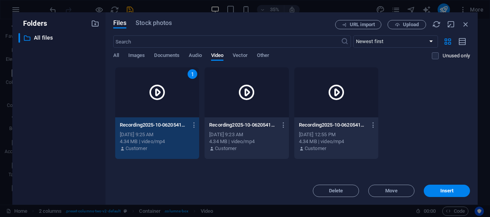
click at [454, 196] on button "Insert" at bounding box center [446, 191] width 46 height 12
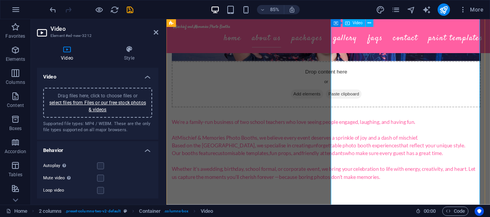
scroll to position [524, 0]
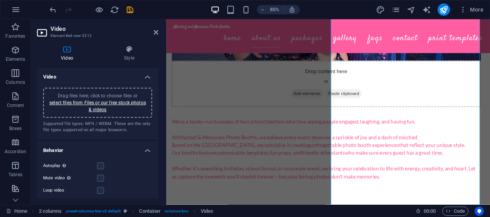
click at [101, 164] on label at bounding box center [100, 165] width 7 height 7
click at [0, 0] on input "Autoplay Autoplay is only available if muted is checked" at bounding box center [0, 0] width 0 height 0
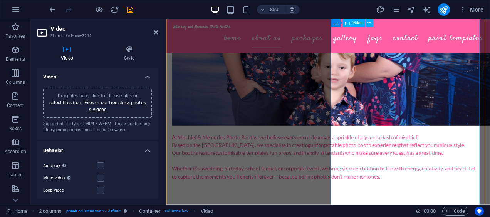
click at [101, 179] on label at bounding box center [100, 178] width 7 height 7
click at [0, 0] on input "Mute video Autoplay will be available if muted is checked" at bounding box center [0, 0] width 0 height 0
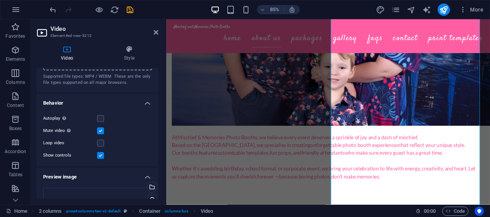
scroll to position [51, 0]
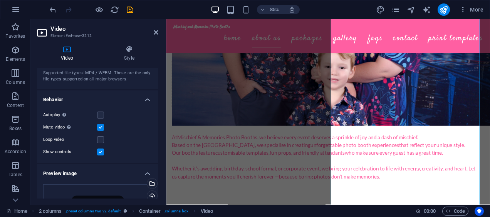
click at [102, 139] on label at bounding box center [100, 139] width 7 height 7
click at [0, 0] on input "Loop video" at bounding box center [0, 0] width 0 height 0
click at [102, 152] on label at bounding box center [100, 152] width 7 height 7
click at [0, 0] on input "Show controls" at bounding box center [0, 0] width 0 height 0
click at [101, 116] on label at bounding box center [100, 115] width 7 height 7
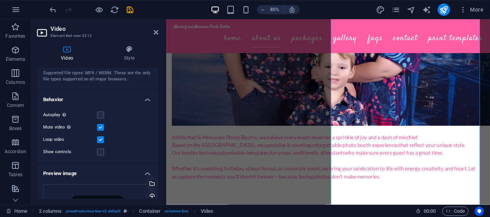
click at [0, 0] on input "Autoplay Autoplay is only available if muted is checked" at bounding box center [0, 0] width 0 height 0
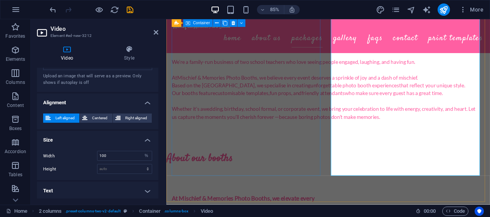
scroll to position [594, 0]
click at [132, 11] on icon "save" at bounding box center [130, 9] width 9 height 9
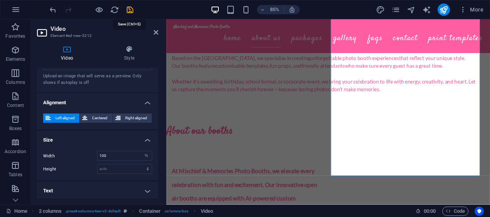
checkbox input "false"
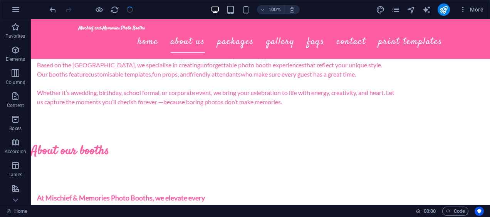
scroll to position [561, 0]
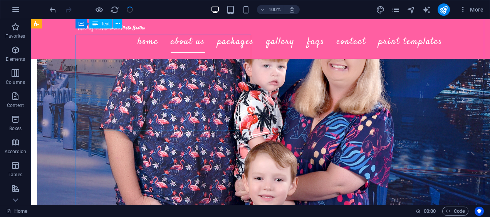
checkbox input "false"
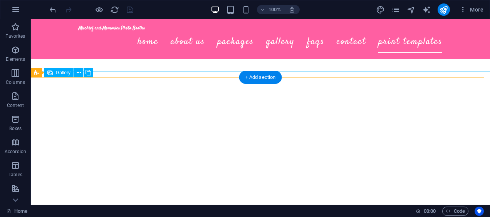
scroll to position [2442, 0]
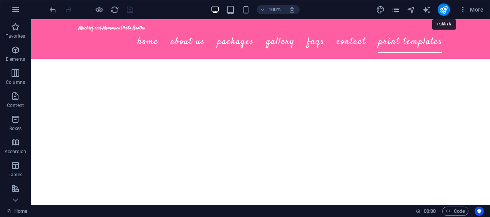
click at [443, 9] on icon "publish" at bounding box center [443, 9] width 9 height 9
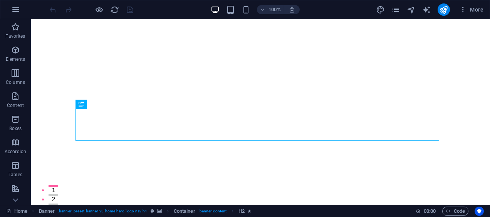
click at [463, 12] on icon "button" at bounding box center [463, 10] width 8 height 8
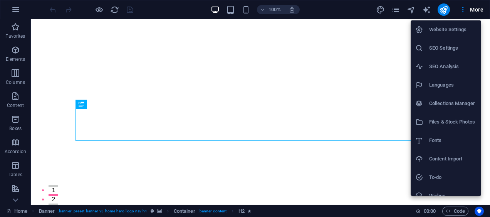
scroll to position [28, 0]
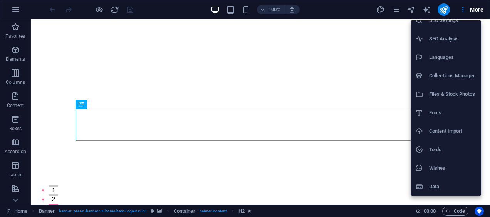
click at [19, 8] on div at bounding box center [245, 108] width 490 height 217
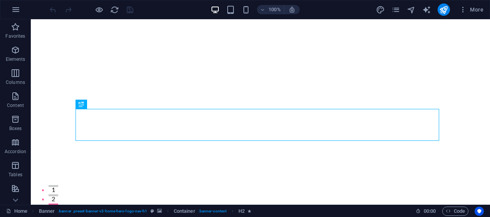
click at [19, 8] on icon "button" at bounding box center [15, 9] width 9 height 9
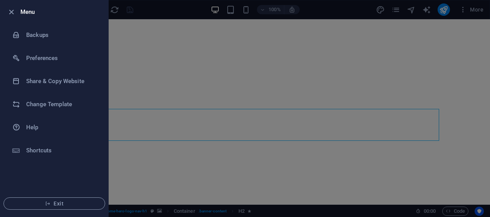
click at [74, 85] on h6 "Share & Copy Website" at bounding box center [61, 81] width 71 height 9
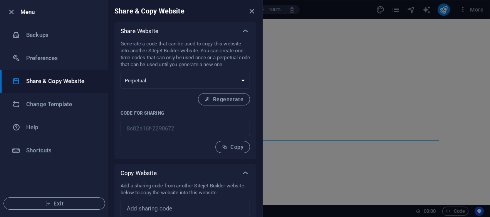
scroll to position [22, 0]
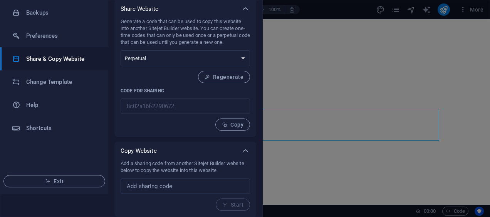
click at [45, 22] on li "Backups" at bounding box center [54, 12] width 108 height 23
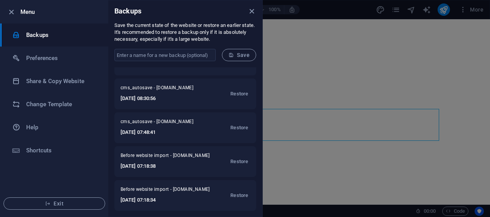
scroll to position [124, 0]
click at [59, 82] on h6 "Share & Copy Website" at bounding box center [61, 81] width 71 height 9
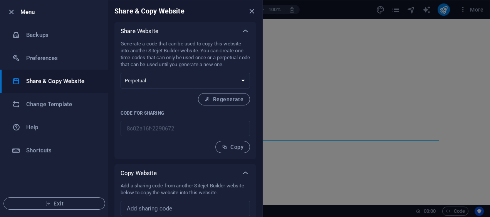
scroll to position [22, 0]
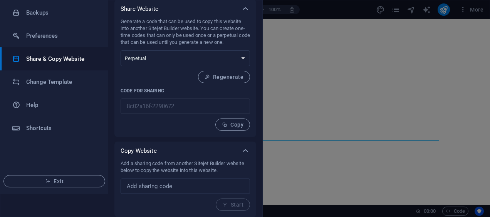
click at [63, 30] on li "Preferences" at bounding box center [54, 35] width 108 height 23
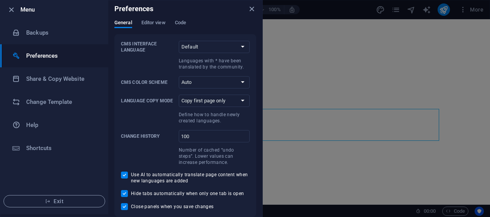
scroll to position [2, 0]
click at [179, 24] on span "Code" at bounding box center [180, 24] width 11 height 11
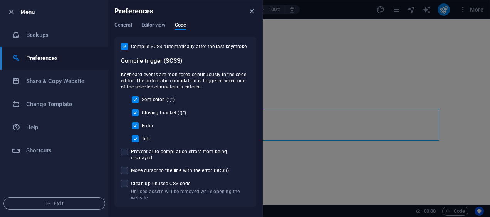
scroll to position [0, 0]
click at [157, 23] on span "Editor view" at bounding box center [153, 25] width 24 height 11
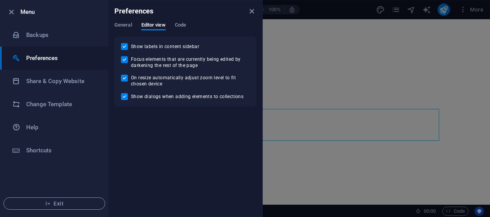
click at [122, 22] on span "General" at bounding box center [123, 25] width 18 height 11
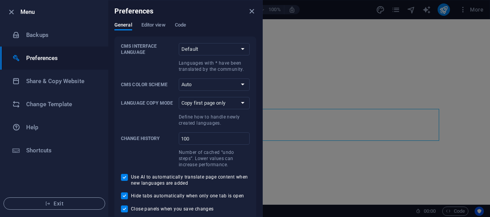
click at [253, 12] on icon "close" at bounding box center [251, 11] width 9 height 9
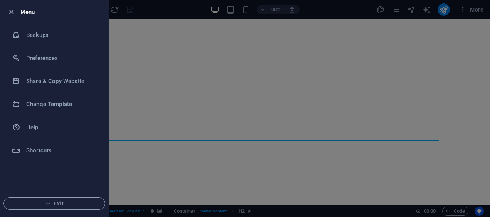
click at [247, 62] on div at bounding box center [245, 108] width 490 height 217
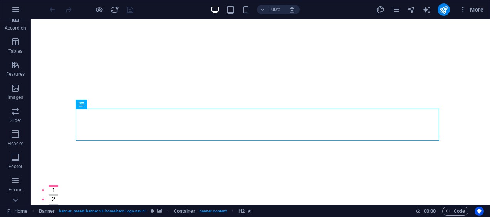
scroll to position [161, 0]
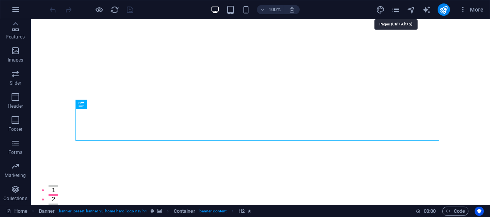
click at [397, 10] on icon "pages" at bounding box center [395, 9] width 9 height 9
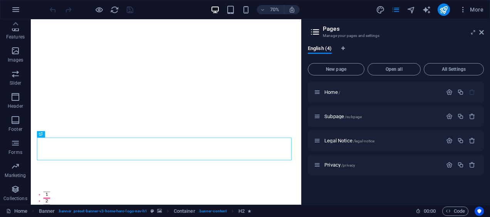
click at [455, 209] on span "Code" at bounding box center [454, 211] width 19 height 9
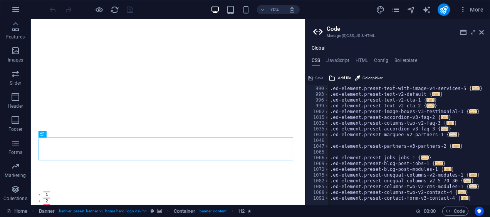
scroll to position [585, 0]
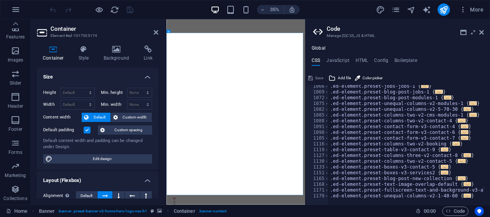
click at [155, 32] on icon at bounding box center [156, 32] width 5 height 6
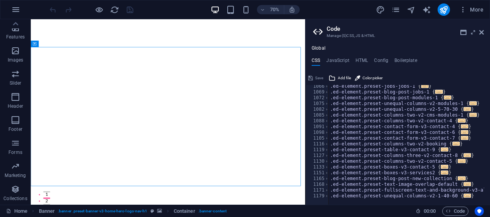
click at [341, 60] on h4 "JavaScript" at bounding box center [337, 62] width 23 height 8
type textarea "/* JS for preset "Menu V2" */"
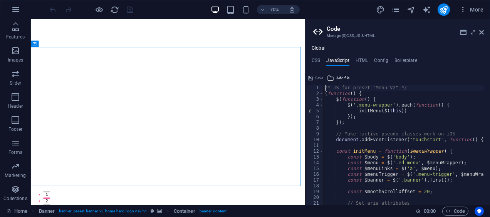
click at [361, 60] on h4 "HTML" at bounding box center [361, 62] width 13 height 8
type textarea "<a href="#main-content" class="wv-link-content button">Skip to main content</a>"
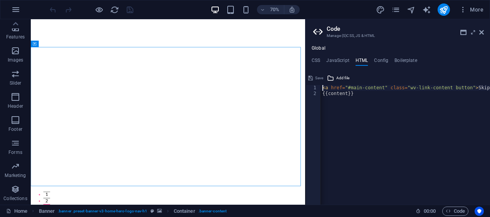
scroll to position [0, 0]
click at [315, 59] on h4 "CSS" at bounding box center [315, 62] width 8 height 8
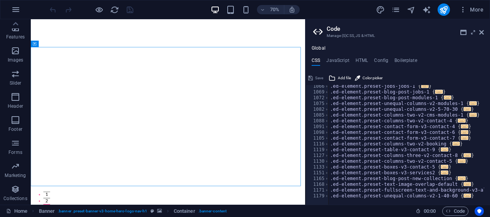
click at [402, 59] on h4 "Boilerplate" at bounding box center [405, 62] width 23 height 8
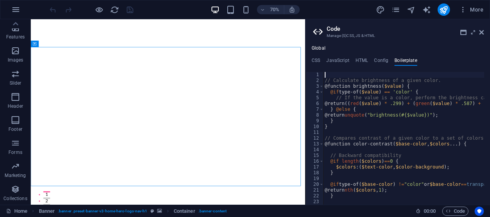
click at [383, 58] on h4 "Config" at bounding box center [381, 62] width 14 height 8
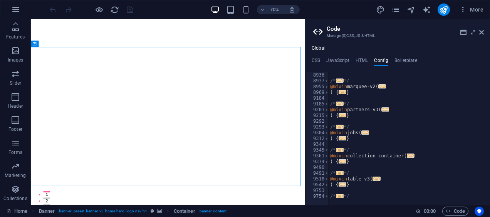
scroll to position [1530, 0]
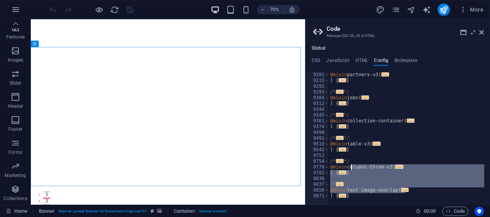
drag, startPoint x: 435, startPoint y: 191, endPoint x: 351, endPoint y: 169, distance: 87.1
click at [351, 169] on div "@mixin partners-v3 ( ... ) { ... } /* ... */ @mixin jobs ( ... ) { ... } /* ...…" at bounding box center [432, 141] width 208 height 139
click at [459, 198] on div at bounding box center [432, 201] width 208 height 8
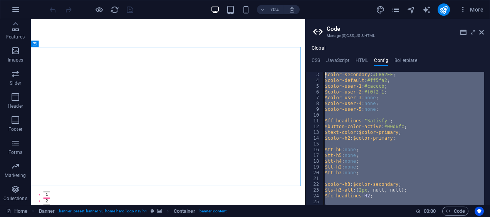
scroll to position [0, 0]
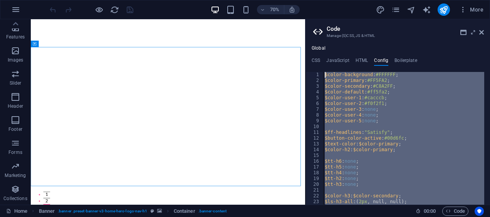
drag, startPoint x: 464, startPoint y: 198, endPoint x: 323, endPoint y: 65, distance: 193.9
click at [323, 65] on div "CSS JavaScript HTML Config Boilerplate /* Custom */ 1066 1069 1072 1075 1082 10…" at bounding box center [397, 131] width 184 height 147
type textarea "$color-background: #FFFFFF; $color-primary: #FF5FA2;"
click at [318, 62] on h4 "CSS" at bounding box center [315, 62] width 8 height 8
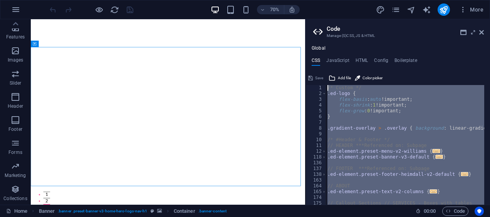
drag, startPoint x: 471, startPoint y: 196, endPoint x: 320, endPoint y: 47, distance: 212.3
click at [320, 47] on div "Global CSS JavaScript HTML Config Boilerplate /* Custom */ 1 2 3 4 5 6 7 8 9 10…" at bounding box center [397, 124] width 184 height 159
type textarea "/* Custom */ .ed-logo {"
click at [362, 57] on div "Global CSS JavaScript HTML Config Boilerplate /* Custom */ .ed-logo { 1 2 3 4 5…" at bounding box center [397, 124] width 184 height 159
click at [362, 59] on h4 "HTML" at bounding box center [361, 62] width 13 height 8
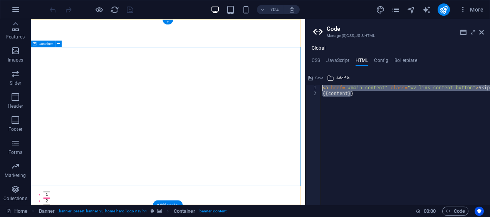
drag, startPoint x: 400, startPoint y: 117, endPoint x: 385, endPoint y: 70, distance: 49.2
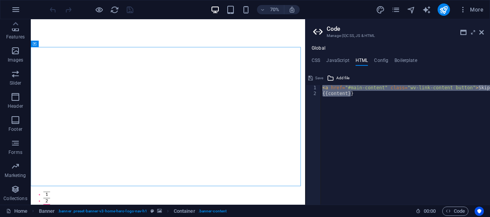
click at [377, 100] on div "< a href = "#main-content" class = "wv-link-content button" > Skip to main cont…" at bounding box center [405, 145] width 169 height 120
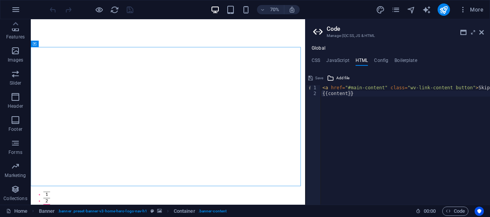
click at [403, 65] on h4 "Boilerplate" at bounding box center [405, 62] width 23 height 8
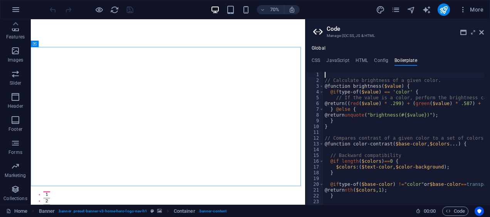
click at [374, 57] on div "Global CSS JavaScript HTML Config Boilerplate /* Custom */ .ed-logo { 1 2 3 4 5…" at bounding box center [397, 124] width 184 height 159
click at [376, 59] on h4 "Config" at bounding box center [381, 62] width 14 height 8
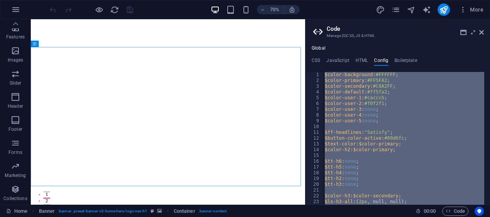
click at [365, 59] on h4 "HTML" at bounding box center [361, 62] width 13 height 8
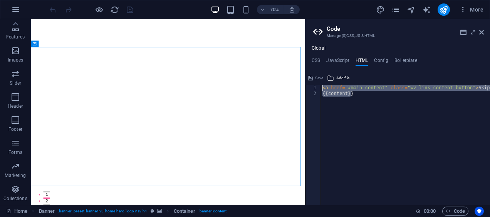
drag, startPoint x: 358, startPoint y: 96, endPoint x: 306, endPoint y: 77, distance: 55.4
click at [306, 77] on div "{{content}} 1 2 < a href = "#main-content" class = "wv-link-content button" > S…" at bounding box center [397, 138] width 184 height 133
click at [317, 60] on h4 "CSS" at bounding box center [315, 62] width 8 height 8
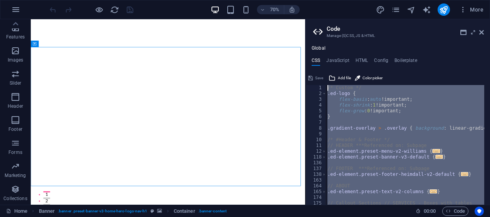
click at [359, 63] on h4 "HTML" at bounding box center [361, 62] width 13 height 8
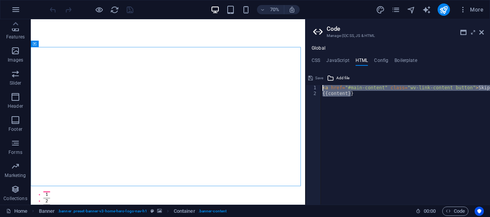
click at [378, 112] on div "< a href = "#main-content" class = "wv-link-content button" > Skip to main cont…" at bounding box center [405, 145] width 169 height 120
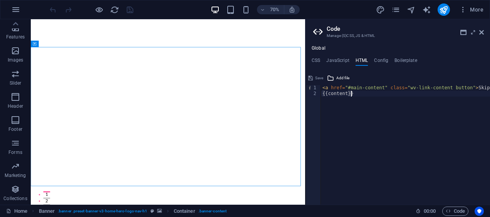
click at [339, 94] on div "< a href = "#main-content" class = "wv-link-content button" > Skip to main cont…" at bounding box center [425, 148] width 208 height 126
click at [381, 117] on div "< a href = "#main-content" class = "wv-link-content button" > Skip to main cont…" at bounding box center [405, 145] width 169 height 120
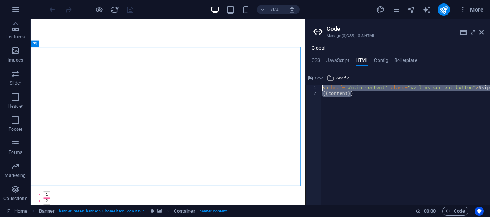
drag, startPoint x: 373, startPoint y: 95, endPoint x: 313, endPoint y: 77, distance: 63.4
click at [313, 77] on div "{{content}} 1 2 < a href = "#main-content" class = "wv-link-content button" > S…" at bounding box center [397, 138] width 184 height 133
type textarea "<a href="#main-content" class="wv-link-content button">Skip to main content</a>…"
click at [338, 63] on h4 "JavaScript" at bounding box center [337, 62] width 23 height 8
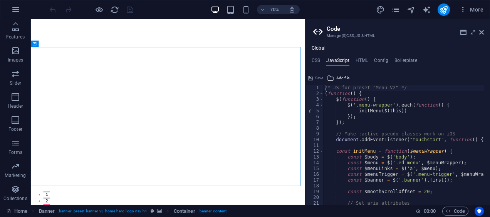
click at [18, 8] on icon "button" at bounding box center [15, 9] width 9 height 9
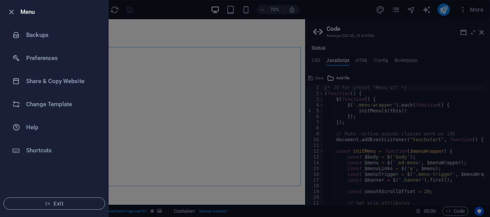
click at [41, 52] on li "Preferences" at bounding box center [54, 58] width 108 height 23
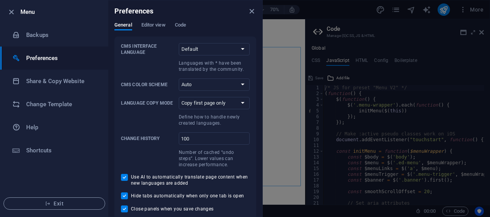
click at [178, 27] on span "Code" at bounding box center [180, 25] width 11 height 11
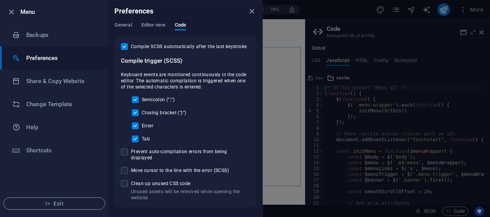
click at [123, 180] on span at bounding box center [124, 183] width 7 height 7
click at [123, 180] on input "Unused assets will be removed while opening the website Clean up unused CSS code" at bounding box center [126, 183] width 10 height 7
checkbox input "true"
click at [124, 167] on span at bounding box center [124, 170] width 7 height 7
click at [124, 167] on input "Move cursor to the line with the error (SCSS)" at bounding box center [126, 170] width 10 height 7
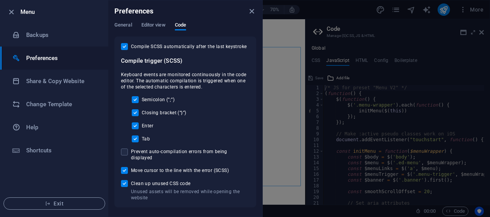
click at [124, 167] on input "Move cursor to the line with the error (SCSS)" at bounding box center [126, 170] width 10 height 7
checkbox input "false"
click at [155, 24] on span "Editor view" at bounding box center [153, 25] width 24 height 11
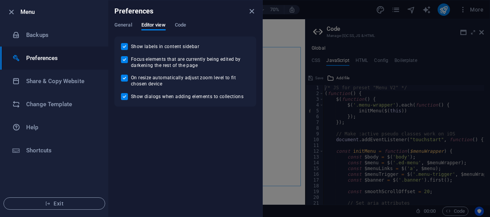
click at [42, 36] on h6 "Backups" at bounding box center [61, 34] width 71 height 9
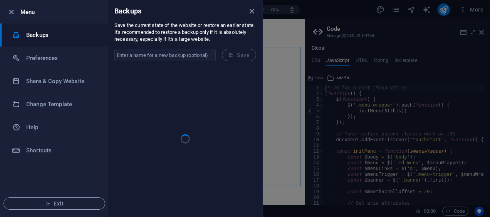
click at [58, 58] on h6 "Preferences" at bounding box center [61, 58] width 71 height 9
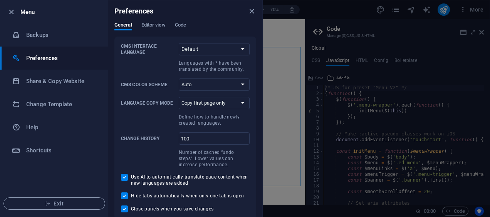
click at [49, 42] on li "Backups" at bounding box center [54, 34] width 108 height 23
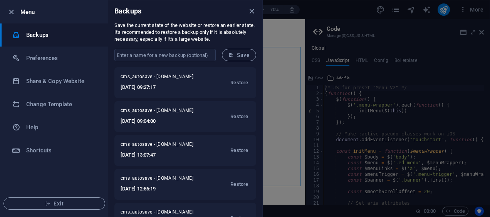
click at [183, 89] on h6 "2025-10-07 09:27:17" at bounding box center [162, 87] width 83 height 9
click at [152, 78] on span "cms_autosave - mandmbooths.com.au" at bounding box center [162, 78] width 83 height 9
drag, startPoint x: 152, startPoint y: 78, endPoint x: 187, endPoint y: 90, distance: 37.3
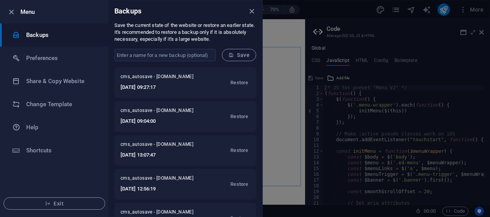
click at [187, 90] on h6 "2025-10-07 09:27:17" at bounding box center [162, 87] width 83 height 9
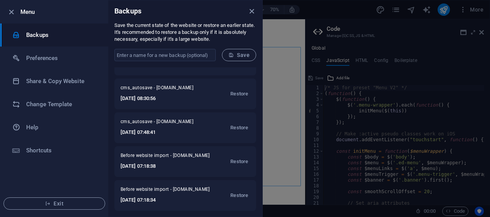
click at [376, 139] on div at bounding box center [245, 108] width 490 height 217
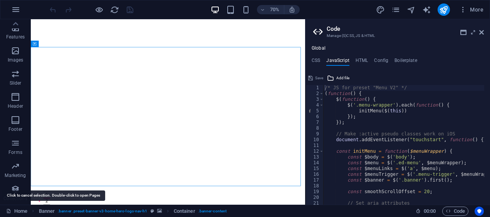
click at [18, 213] on link "Home" at bounding box center [16, 211] width 21 height 9
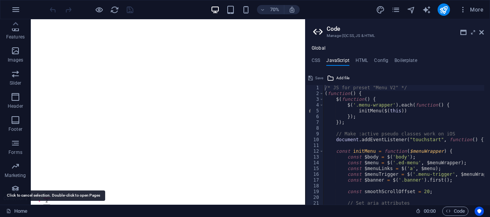
click at [18, 213] on link "Home" at bounding box center [16, 211] width 21 height 9
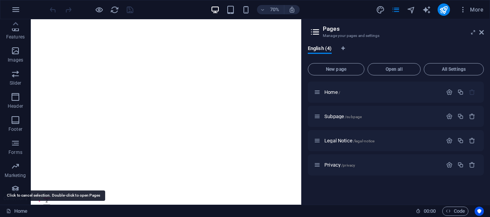
click at [18, 213] on link "Home" at bounding box center [16, 211] width 21 height 9
click at [355, 92] on p "Home /" at bounding box center [381, 92] width 115 height 5
click at [450, 91] on icon "button" at bounding box center [449, 92] width 7 height 7
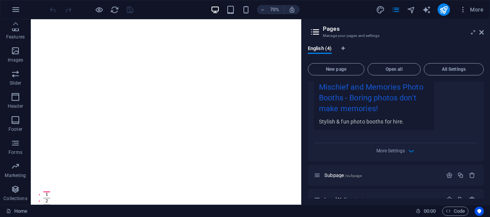
scroll to position [265, 0]
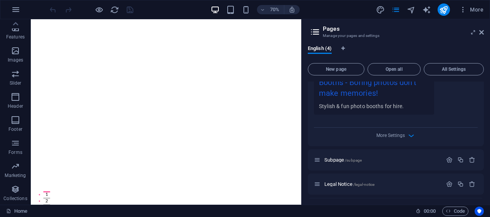
click at [407, 135] on icon "button" at bounding box center [411, 135] width 9 height 9
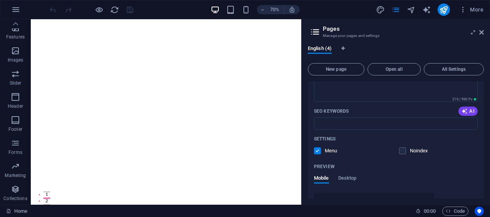
scroll to position [0, 0]
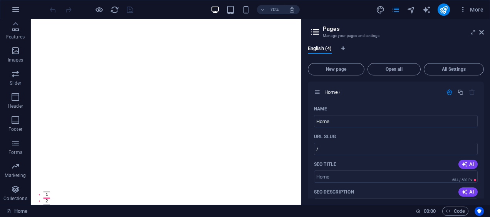
click at [459, 69] on span "All Settings" at bounding box center [453, 69] width 53 height 5
click at [442, 66] on button "All Settings" at bounding box center [453, 69] width 60 height 12
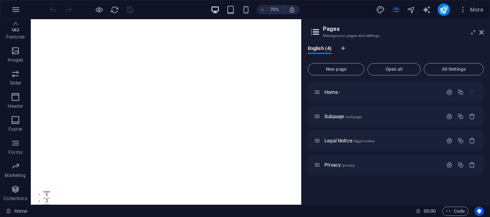
click at [330, 91] on span "Home /" at bounding box center [332, 92] width 16 height 6
click at [465, 8] on icon "button" at bounding box center [463, 10] width 8 height 8
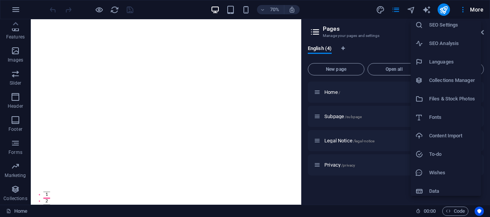
scroll to position [28, 0]
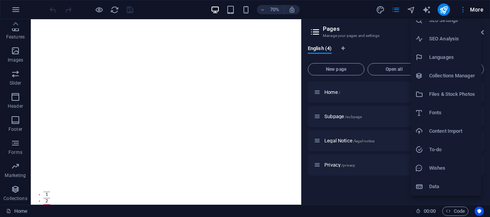
click at [457, 134] on h6 "Content Import" at bounding box center [452, 131] width 47 height 9
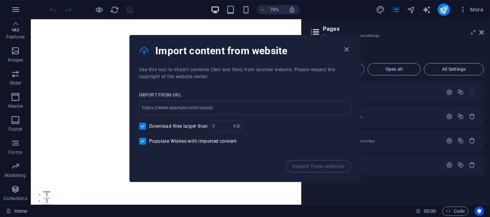
click at [346, 51] on icon "button" at bounding box center [346, 49] width 9 height 9
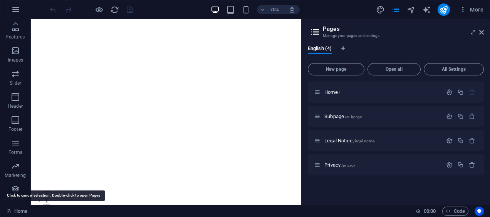
click at [20, 212] on link "Home" at bounding box center [16, 211] width 21 height 9
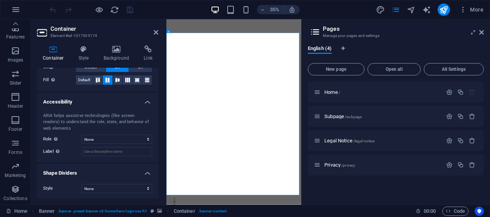
scroll to position [0, 0]
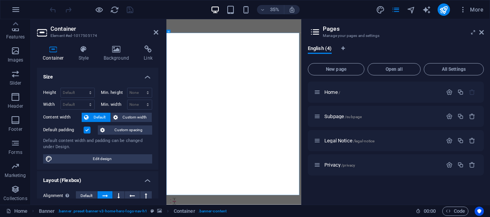
click at [144, 49] on icon at bounding box center [148, 49] width 20 height 8
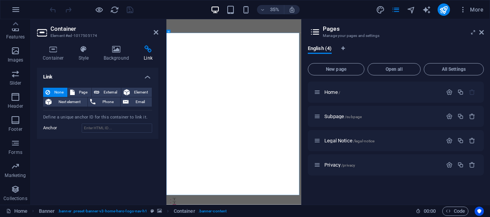
click at [79, 89] on span "Page" at bounding box center [83, 92] width 12 height 9
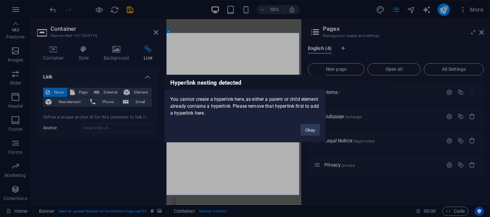
click at [307, 132] on button "Okay" at bounding box center [309, 130] width 19 height 12
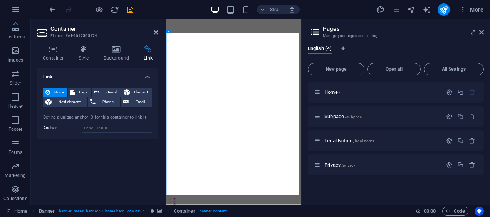
click at [85, 47] on icon at bounding box center [84, 49] width 22 height 8
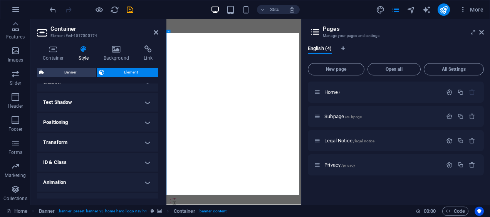
scroll to position [215, 0]
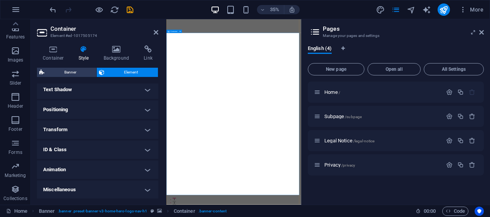
click at [311, 7] on div "35% More" at bounding box center [267, 9] width 438 height 12
click at [365, 7] on div "35% More" at bounding box center [267, 9] width 438 height 12
click at [465, 7] on icon "button" at bounding box center [463, 10] width 8 height 8
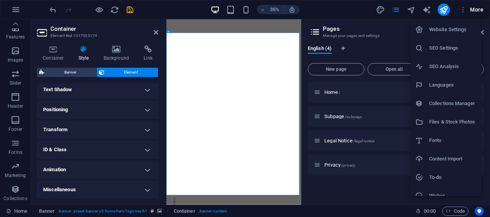
scroll to position [28, 0]
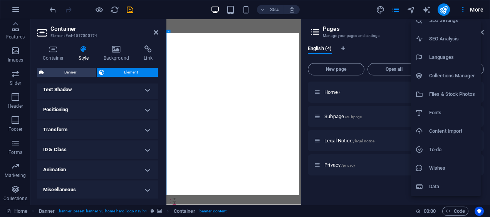
click at [435, 185] on h6 "Data" at bounding box center [452, 186] width 47 height 9
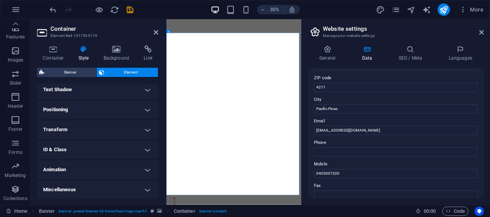
scroll to position [239, 0]
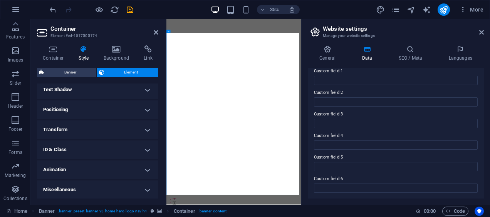
click at [327, 55] on h4 "General" at bounding box center [329, 53] width 42 height 16
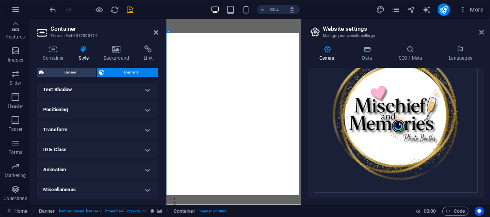
scroll to position [0, 0]
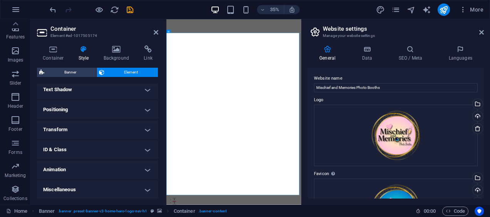
click at [20, 7] on icon "button" at bounding box center [15, 9] width 9 height 9
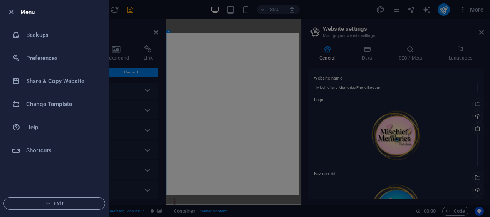
click at [39, 199] on button "Exit" at bounding box center [54, 204] width 102 height 12
